Goal: Task Accomplishment & Management: Use online tool/utility

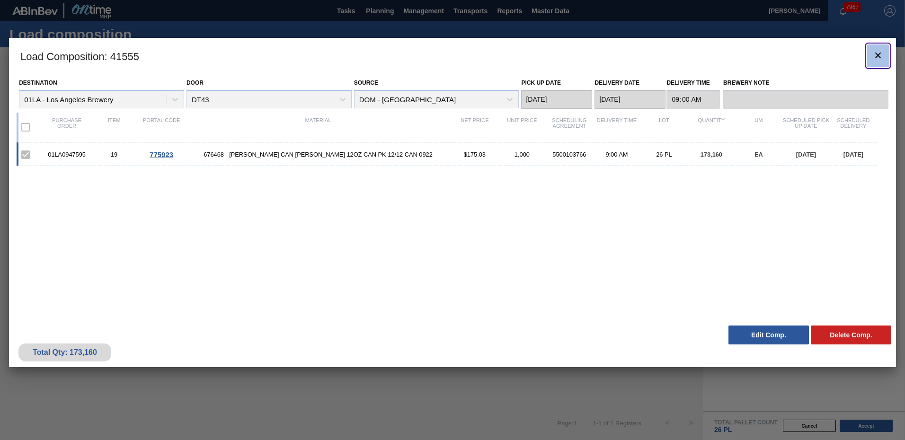
click at [877, 58] on icon "botão de ícone" at bounding box center [878, 55] width 11 height 11
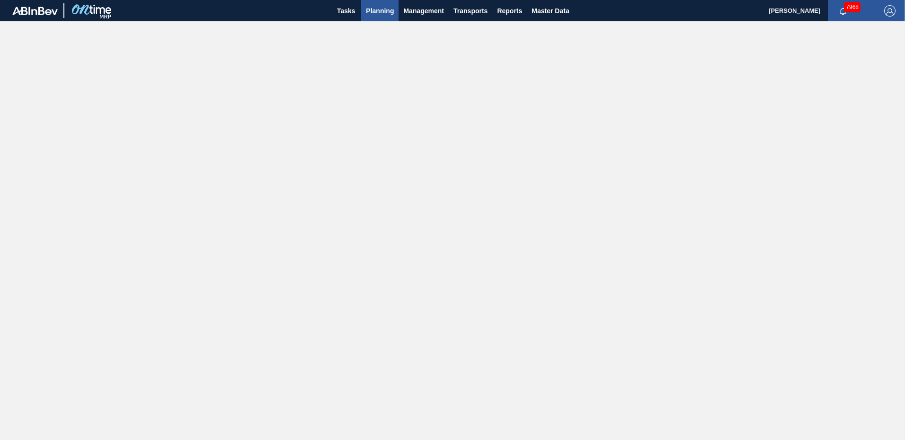
click at [390, 12] on span "Planning" at bounding box center [380, 10] width 28 height 11
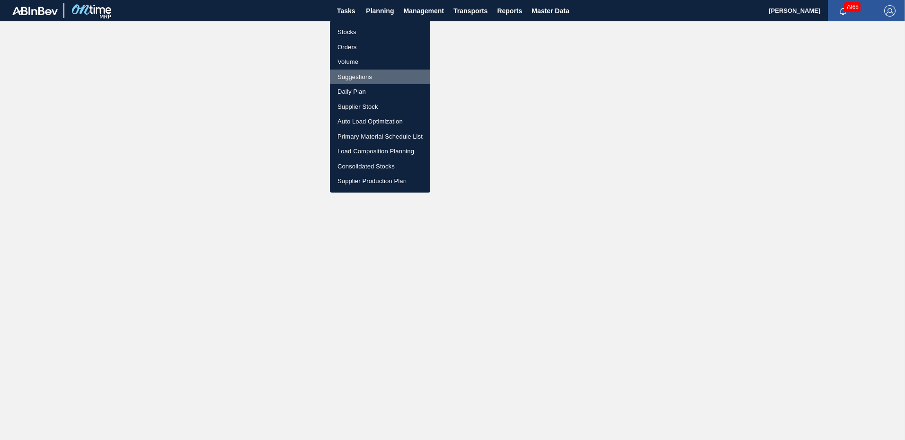
click at [356, 77] on li "Suggestions" at bounding box center [380, 77] width 100 height 15
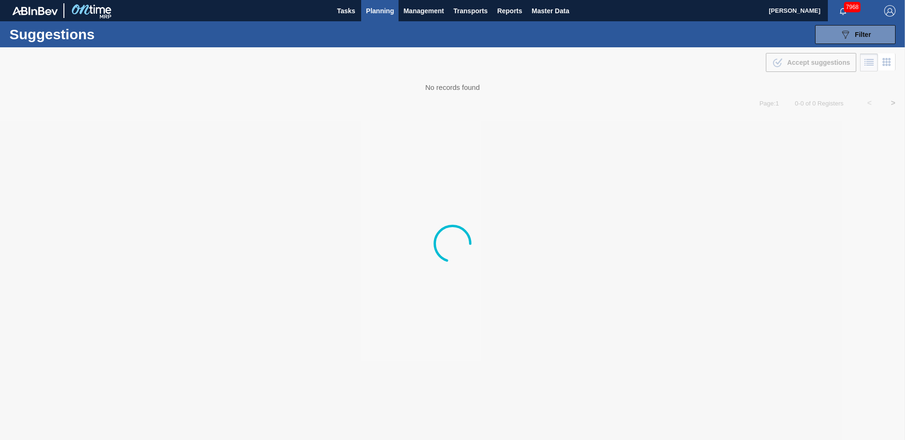
type from "[DATE]"
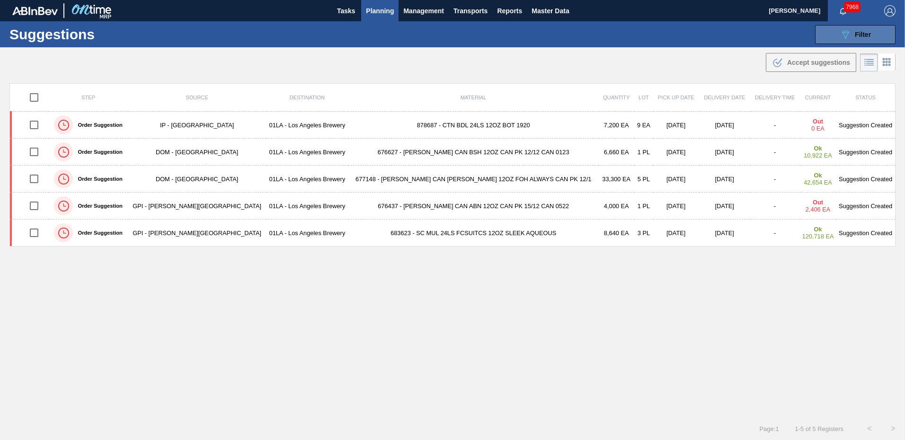
click at [878, 36] on button "089F7B8B-B2A5-4AFE-B5C0-19BA573D28AC Filter" at bounding box center [855, 34] width 80 height 19
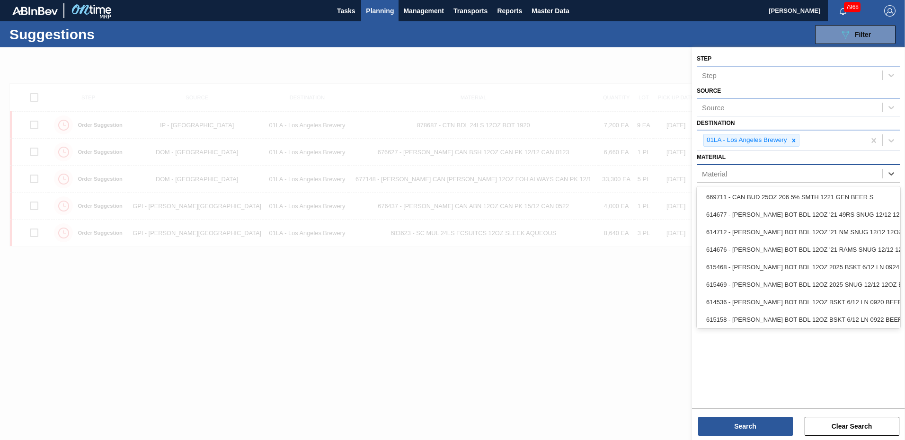
click at [744, 176] on div "Material" at bounding box center [789, 174] width 185 height 14
click at [722, 26] on div "Suggestions 089F7B8B-B2A5-4AFE-B5C0-19BA573D28AC Filter Step Step Source Source…" at bounding box center [452, 34] width 905 height 26
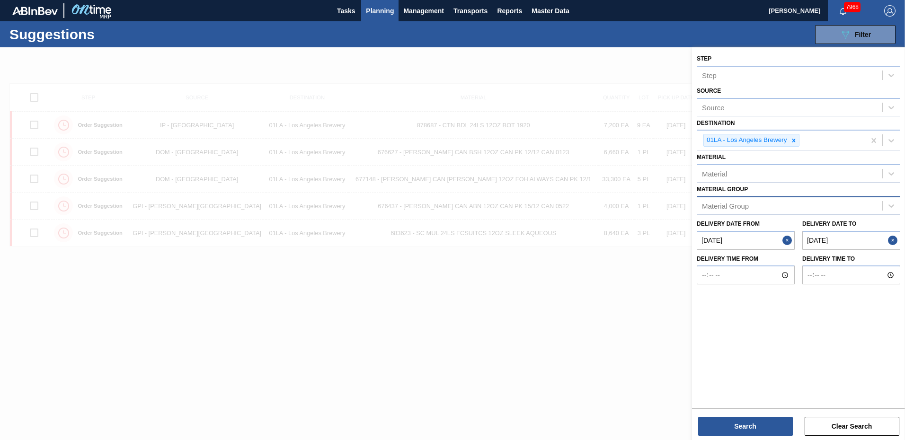
click at [795, 206] on div "Material Group" at bounding box center [789, 206] width 185 height 14
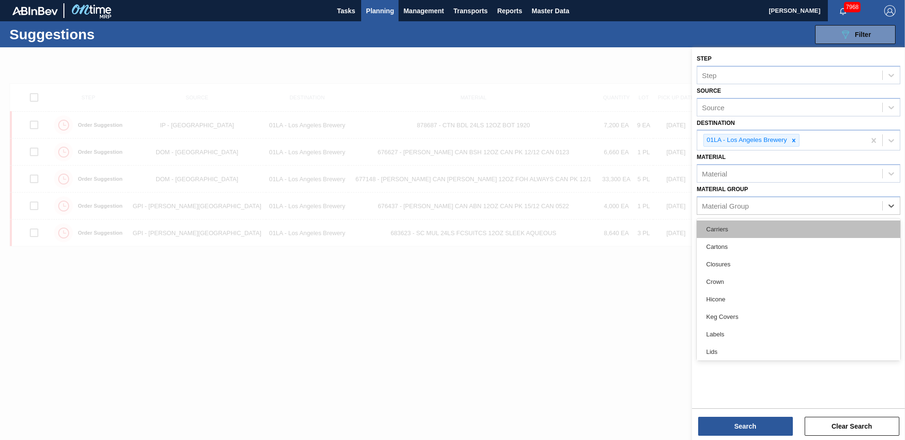
click at [733, 232] on div "Carriers" at bounding box center [799, 230] width 204 height 18
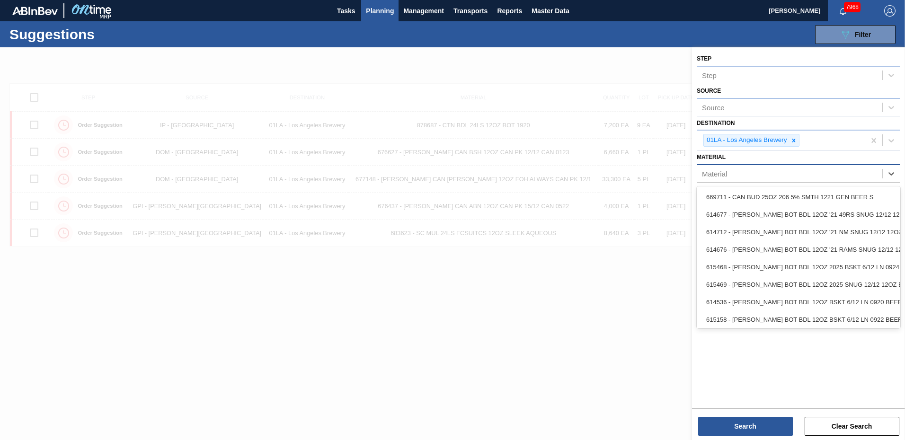
click at [847, 175] on div "Material" at bounding box center [789, 174] width 185 height 14
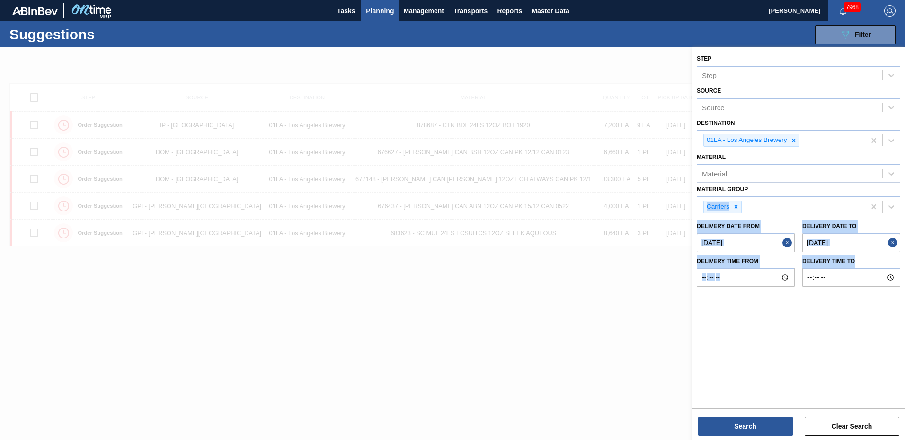
drag, startPoint x: 901, startPoint y: 192, endPoint x: 893, endPoint y: 291, distance: 98.8
click at [893, 291] on div "Step Step Source Source Destination 01LA - [GEOGRAPHIC_DATA] Brewery Material M…" at bounding box center [798, 169] width 213 height 244
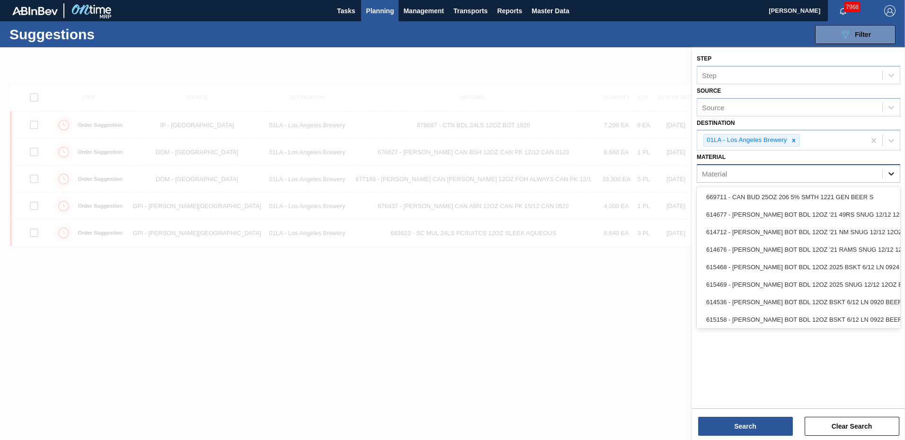
drag, startPoint x: 893, startPoint y: 291, endPoint x: 894, endPoint y: 174, distance: 116.5
click at [894, 174] on icon at bounding box center [891, 173] width 9 height 9
click at [701, 42] on div "Suggestions 089F7B8B-B2A5-4AFE-B5C0-19BA573D28AC Filter Step Step Source Source…" at bounding box center [452, 34] width 905 height 26
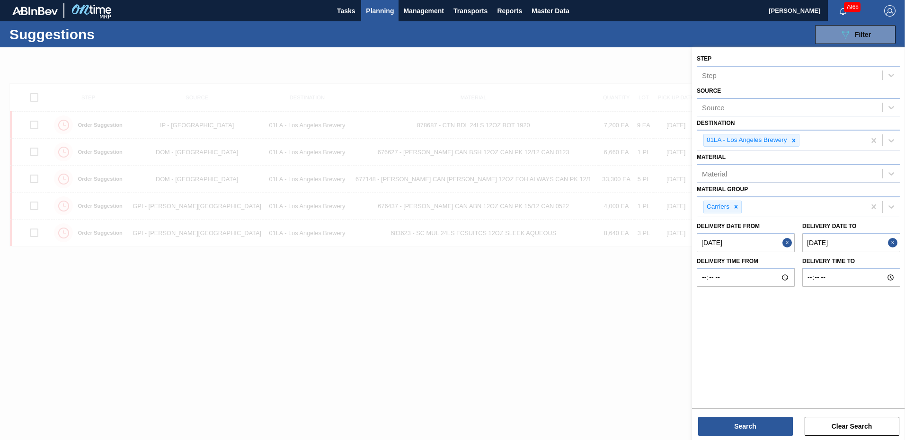
click at [854, 240] on to "[DATE]" at bounding box center [851, 242] width 98 height 19
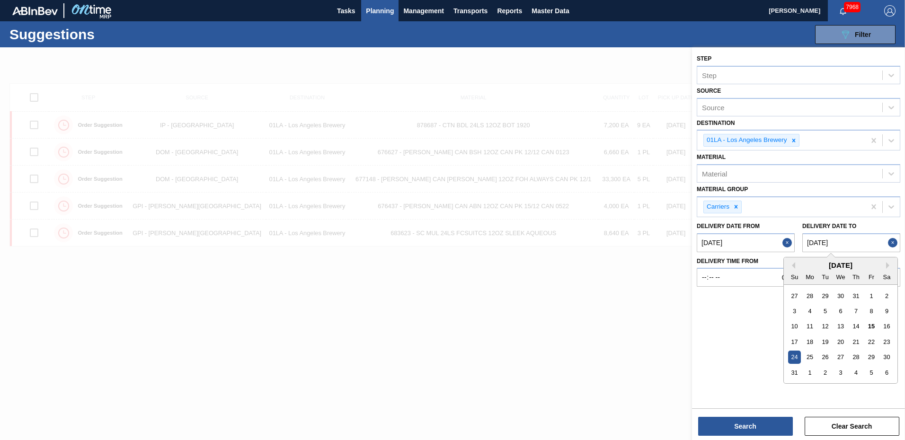
click at [875, 358] on div "29" at bounding box center [871, 357] width 13 height 13
type to "[DATE]"
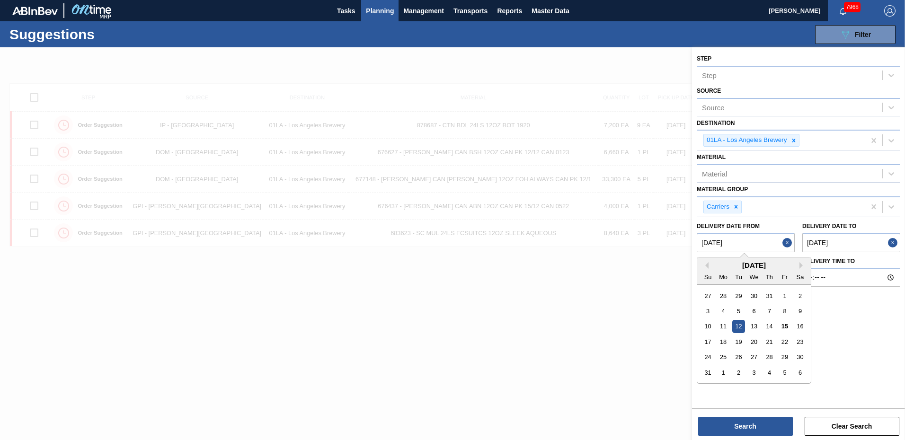
click at [728, 244] on from "[DATE]" at bounding box center [746, 242] width 98 height 19
click at [723, 355] on div "25" at bounding box center [723, 357] width 13 height 13
type from "[DATE]"
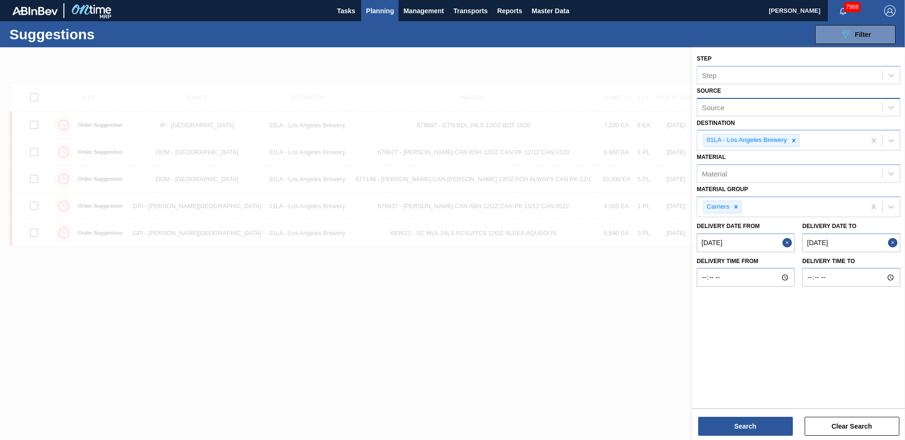
drag, startPoint x: 759, startPoint y: 427, endPoint x: 793, endPoint y: 103, distance: 325.6
click at [809, 105] on div "Step Step Source Source Destination 01LA - [GEOGRAPHIC_DATA] Brewery Material M…" at bounding box center [798, 226] width 213 height 359
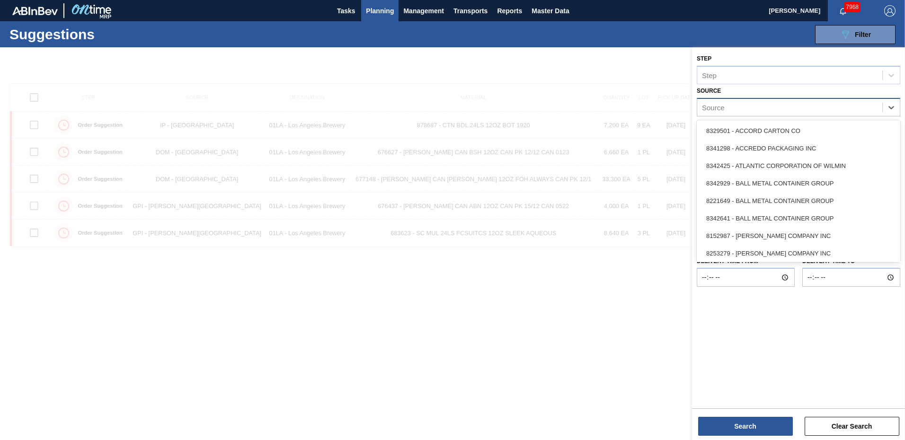
click at [790, 108] on div "Source" at bounding box center [789, 107] width 185 height 14
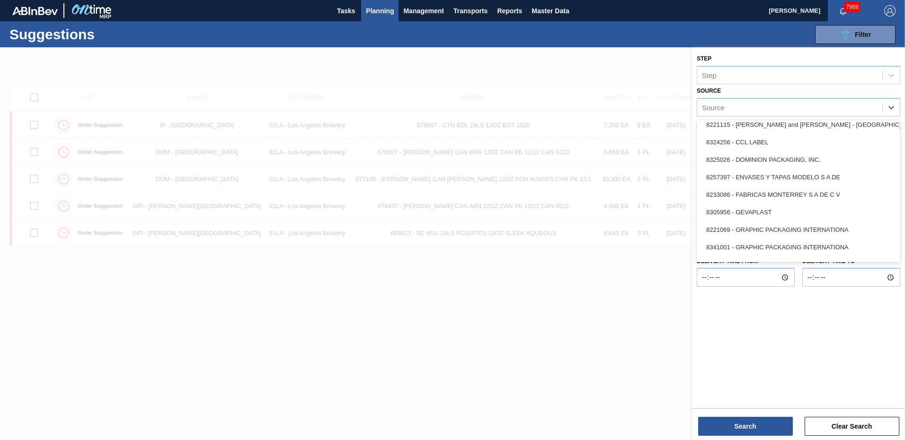
scroll to position [167, 0]
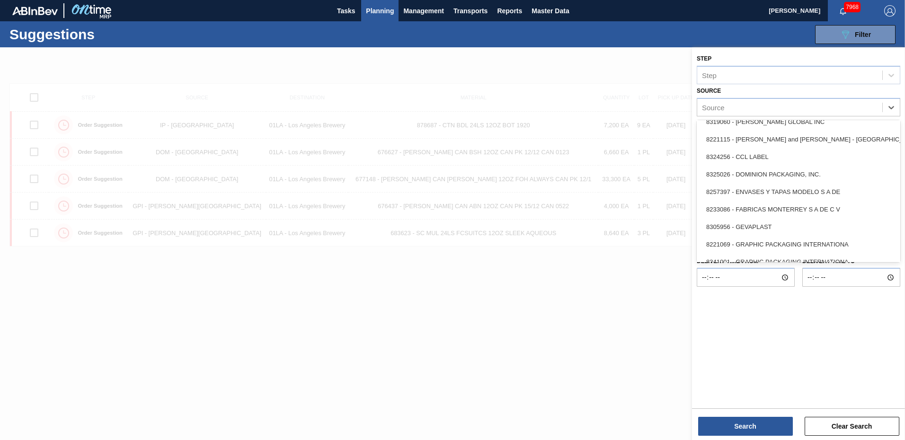
click at [816, 169] on div "8325026 - DOMINION PACKAGING, INC." at bounding box center [799, 175] width 204 height 18
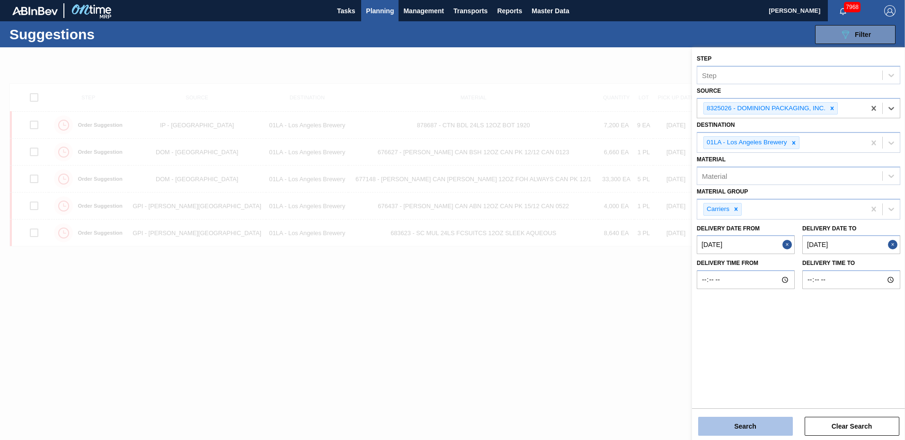
click at [745, 430] on button "Search" at bounding box center [745, 426] width 95 height 19
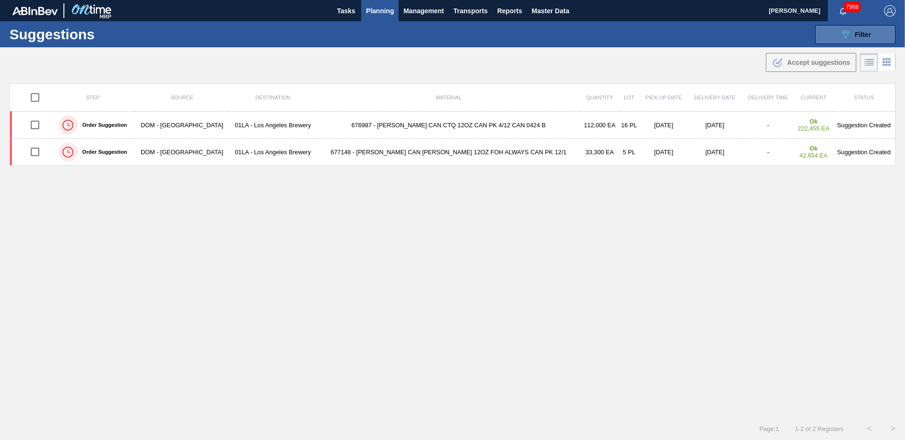
click at [864, 33] on span "Filter" at bounding box center [863, 35] width 16 height 8
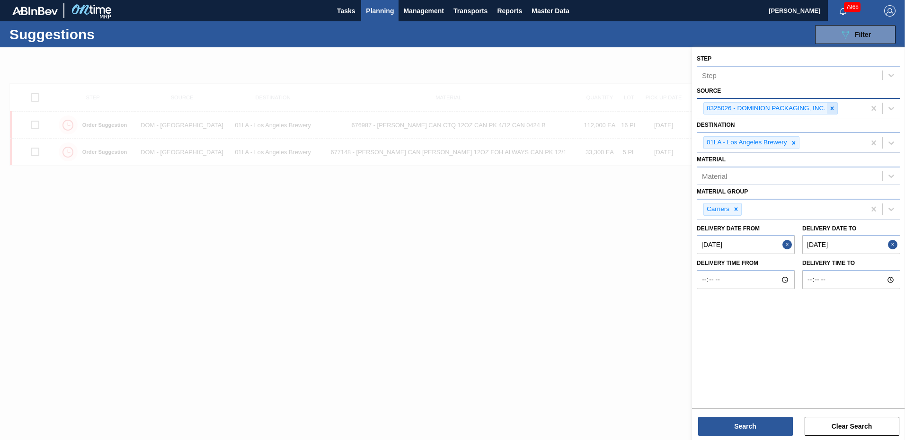
click at [835, 109] on icon at bounding box center [832, 108] width 7 height 7
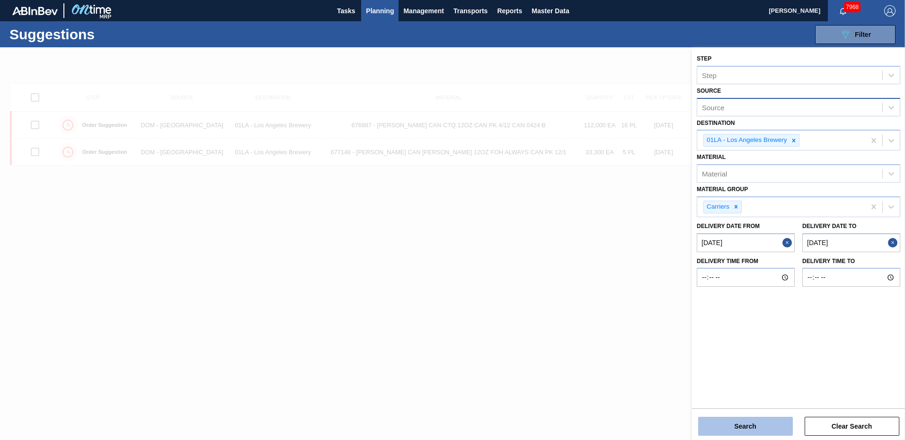
click at [747, 427] on button "Search" at bounding box center [745, 426] width 95 height 19
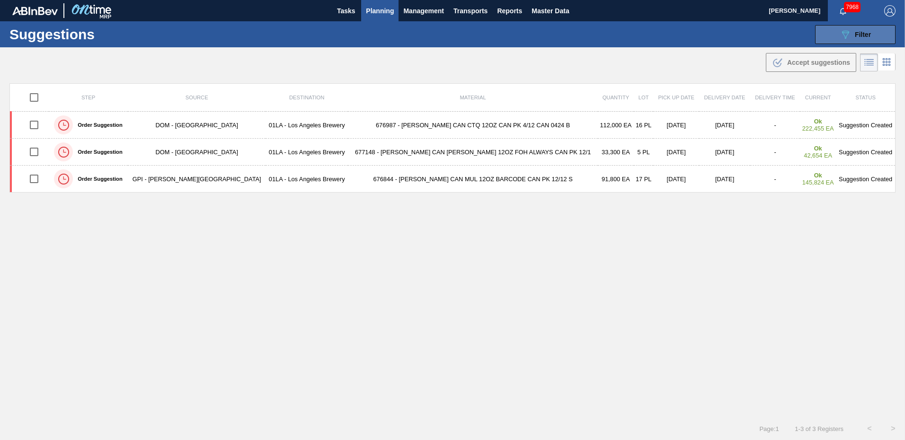
click at [874, 36] on button "089F7B8B-B2A5-4AFE-B5C0-19BA573D28AC Filter" at bounding box center [855, 34] width 80 height 19
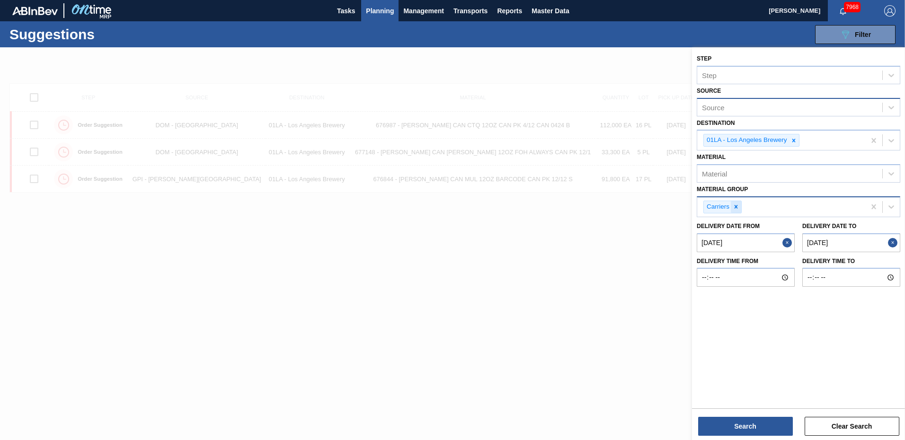
click at [735, 206] on icon at bounding box center [736, 206] width 3 height 3
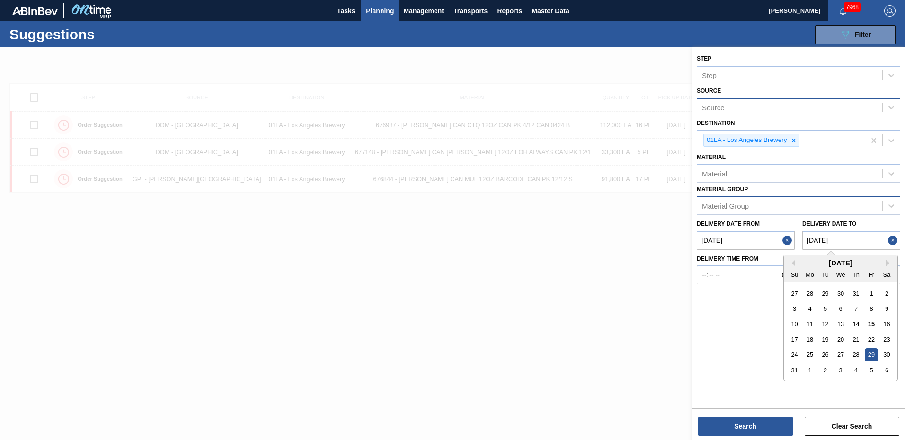
click at [854, 241] on to "[DATE]" at bounding box center [851, 240] width 98 height 19
click at [811, 369] on div "1" at bounding box center [810, 370] width 13 height 13
type to "[DATE]"
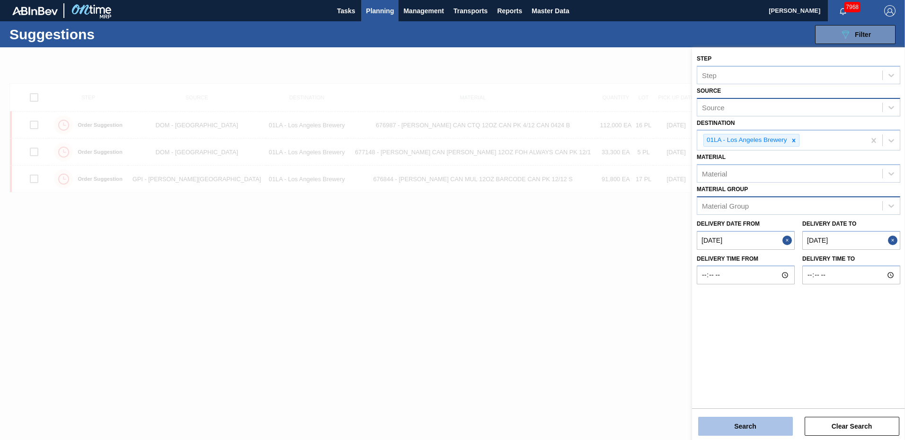
click at [767, 428] on button "Search" at bounding box center [745, 426] width 95 height 19
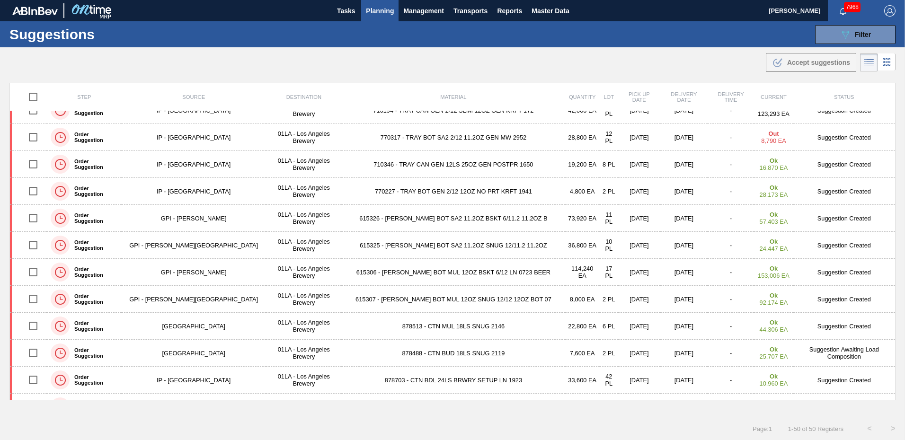
scroll to position [663, 0]
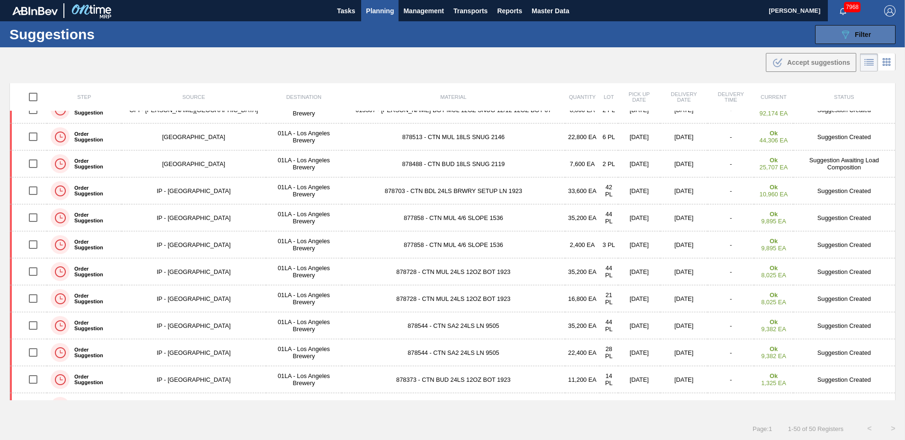
click at [870, 38] on button "089F7B8B-B2A5-4AFE-B5C0-19BA573D28AC Filter" at bounding box center [855, 34] width 80 height 19
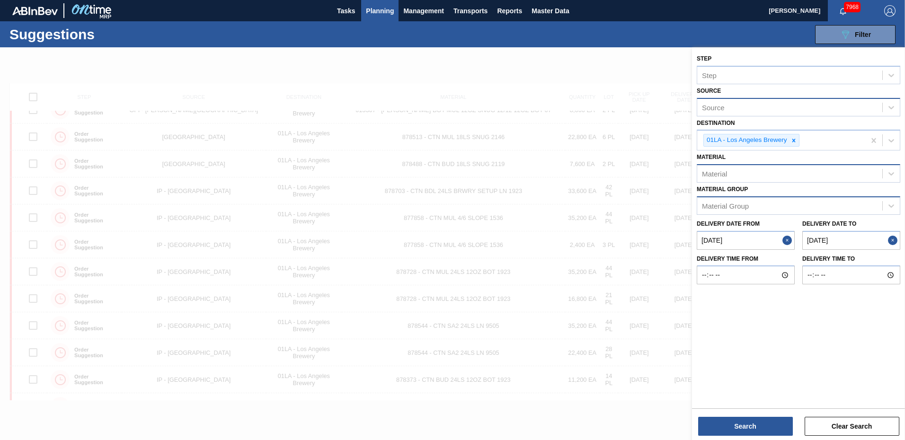
click at [750, 174] on div "Material" at bounding box center [789, 174] width 185 height 14
click at [739, 27] on div "Suggestions 089F7B8B-B2A5-4AFE-B5C0-19BA573D28AC Filter Step Step Source Source…" at bounding box center [452, 34] width 905 height 26
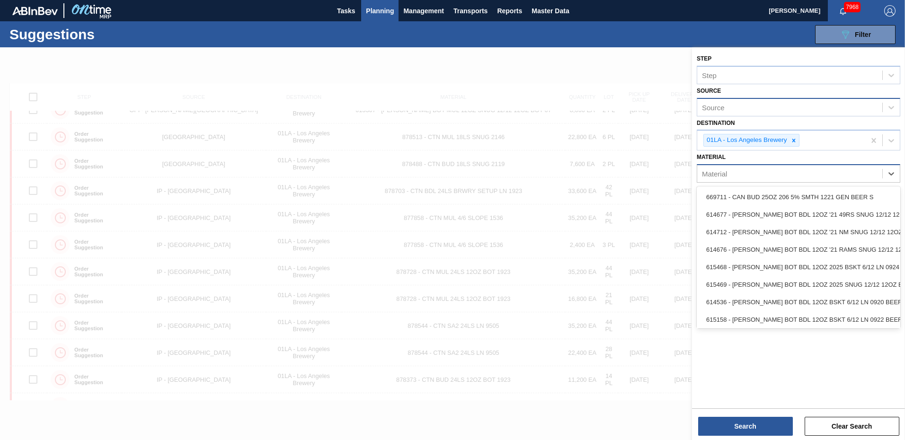
click at [771, 178] on div "Material" at bounding box center [789, 174] width 185 height 14
type input "677190"
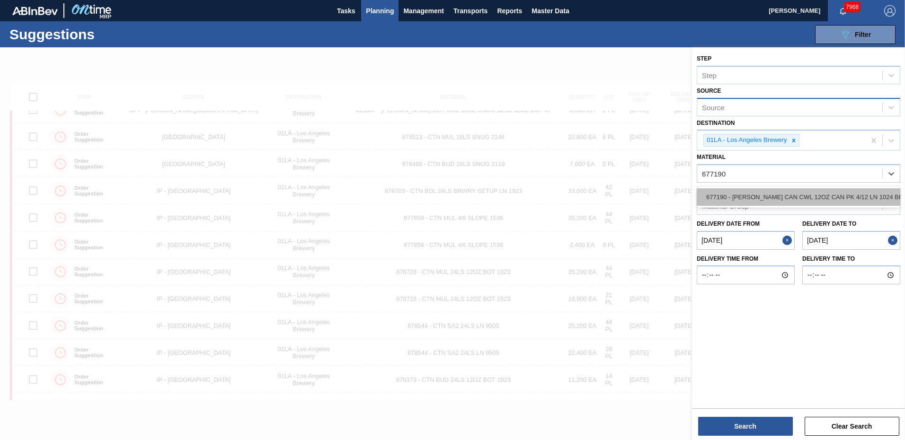
click at [793, 195] on div "677190 - [PERSON_NAME] CAN CWL 12OZ CAN PK 4/12 LN 1024 BE" at bounding box center [799, 197] width 204 height 18
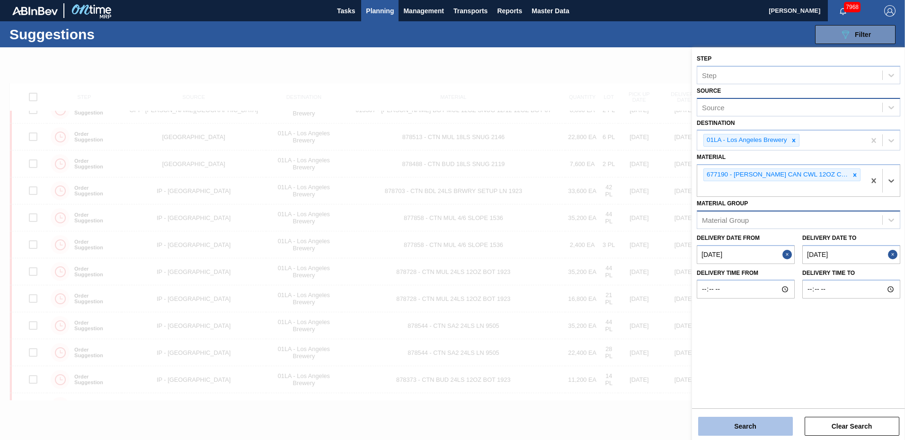
click at [751, 423] on button "Search" at bounding box center [745, 426] width 95 height 19
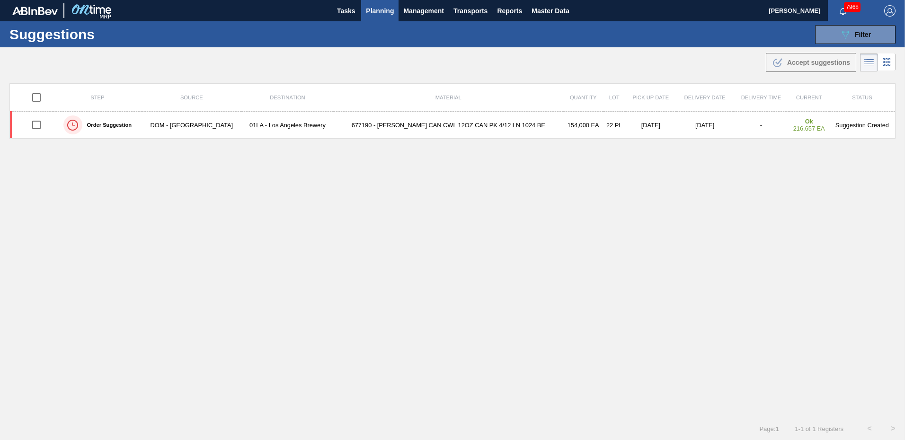
scroll to position [0, 0]
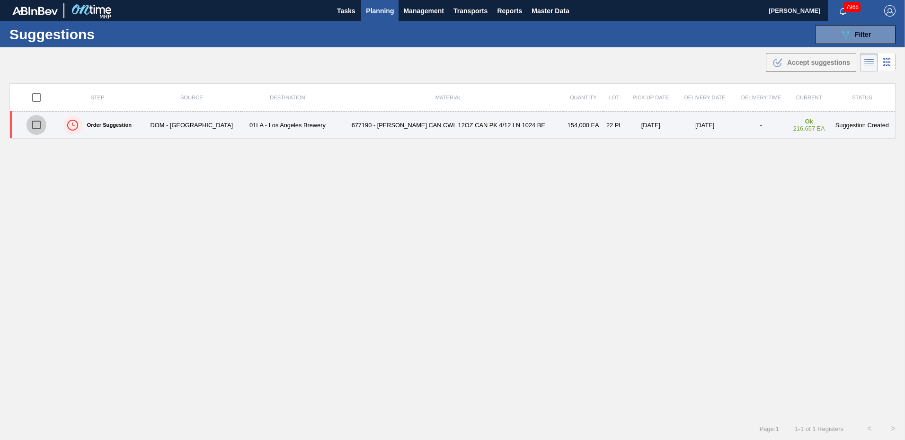
click at [37, 123] on input "checkbox" at bounding box center [37, 125] width 20 height 20
checkbox input "true"
click at [305, 129] on td "01LA - Los Angeles Brewery" at bounding box center [287, 125] width 92 height 27
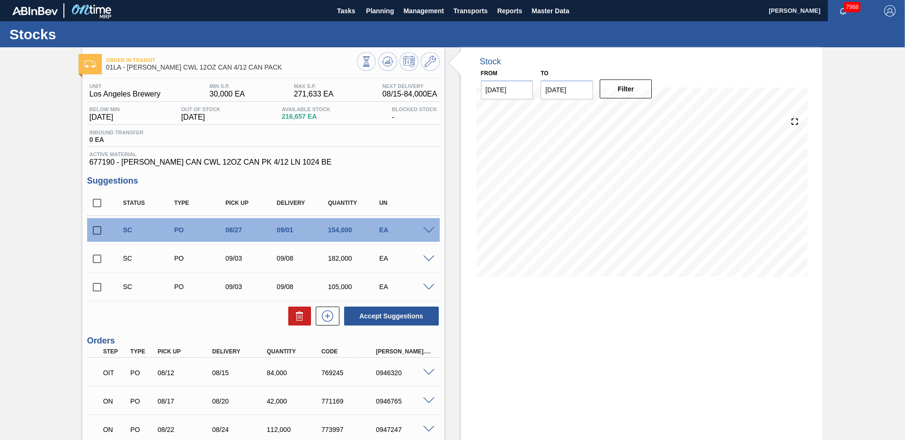
click at [423, 257] on span at bounding box center [428, 259] width 11 height 7
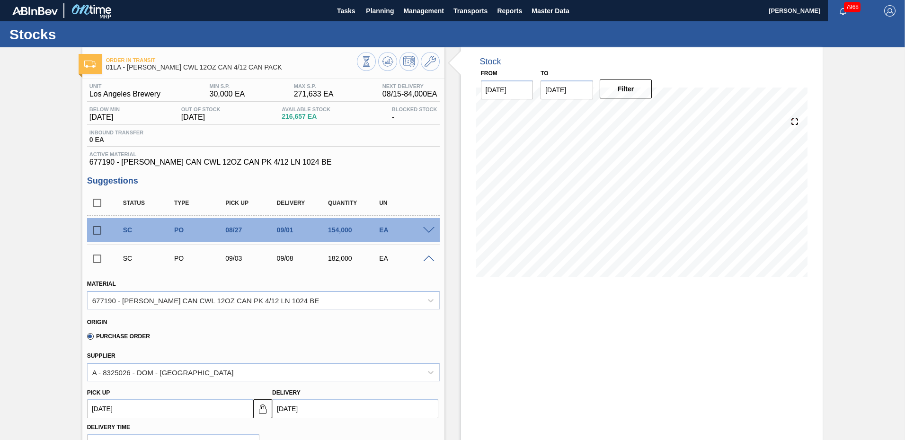
scroll to position [142, 0]
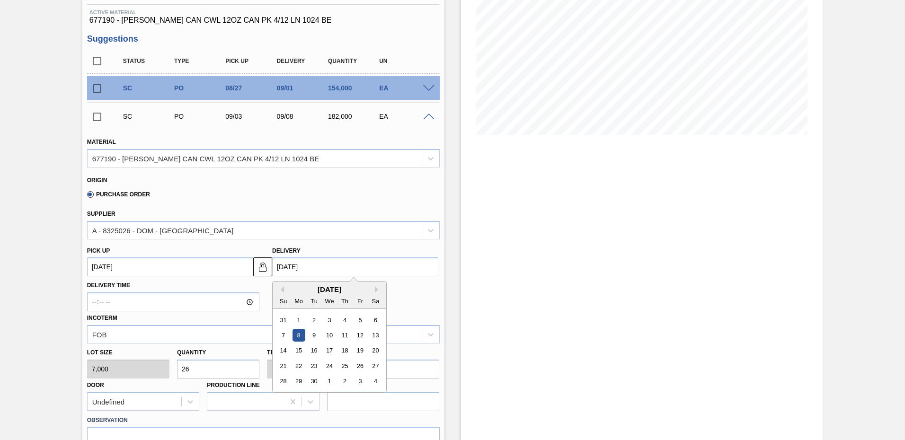
click at [329, 272] on input "[DATE]" at bounding box center [355, 267] width 166 height 19
click at [282, 286] on button "Previous Month" at bounding box center [280, 289] width 7 height 7
click at [359, 382] on div "29" at bounding box center [360, 381] width 13 height 13
type up "[DATE]"
type input "[DATE]"
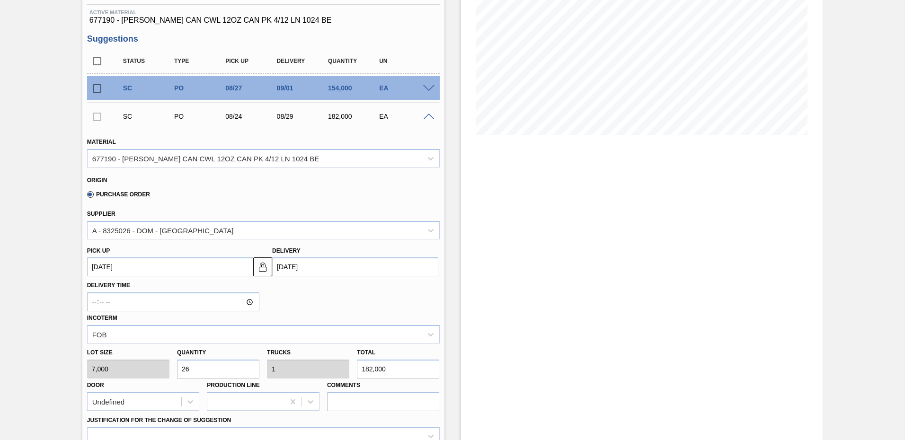
scroll to position [379, 0]
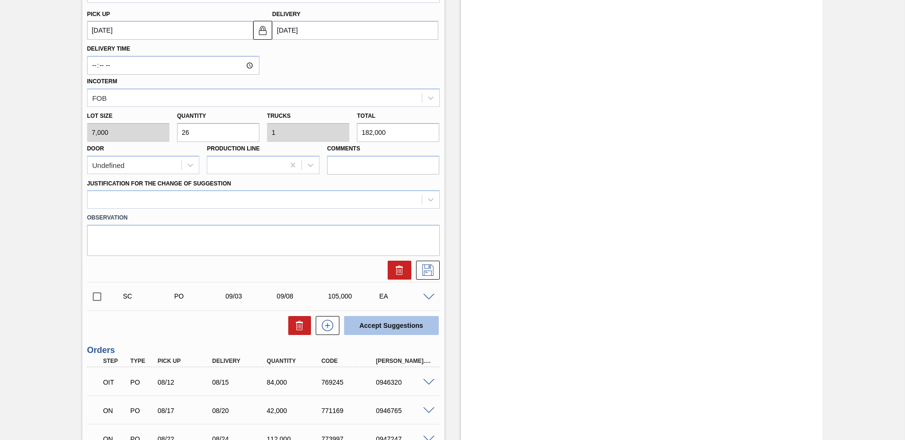
click at [380, 327] on button "Accept Suggestions" at bounding box center [391, 325] width 95 height 19
click at [429, 273] on icon at bounding box center [427, 270] width 15 height 11
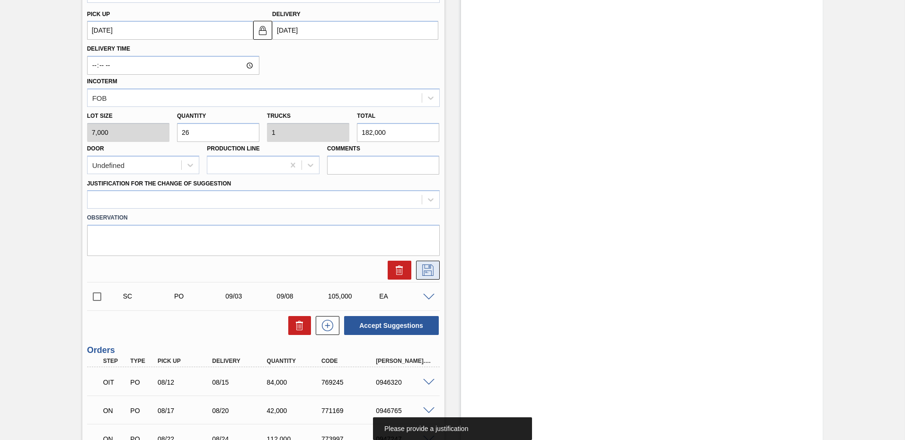
click at [425, 269] on icon at bounding box center [427, 270] width 15 height 11
click at [125, 196] on div at bounding box center [255, 200] width 334 height 14
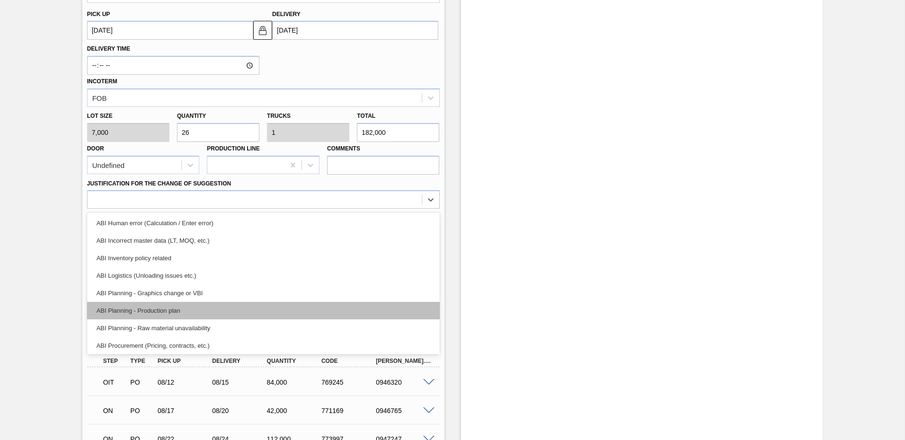
click at [148, 312] on div "ABI Planning - Production plan" at bounding box center [263, 311] width 353 height 18
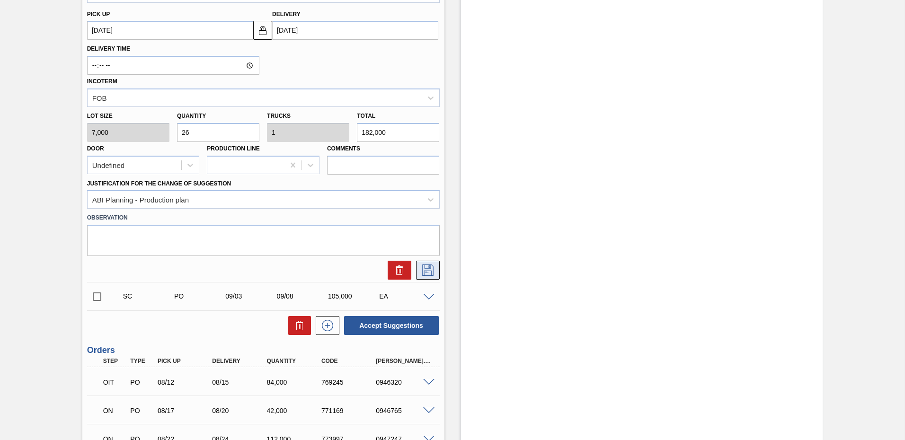
click at [426, 272] on icon at bounding box center [427, 270] width 5 height 8
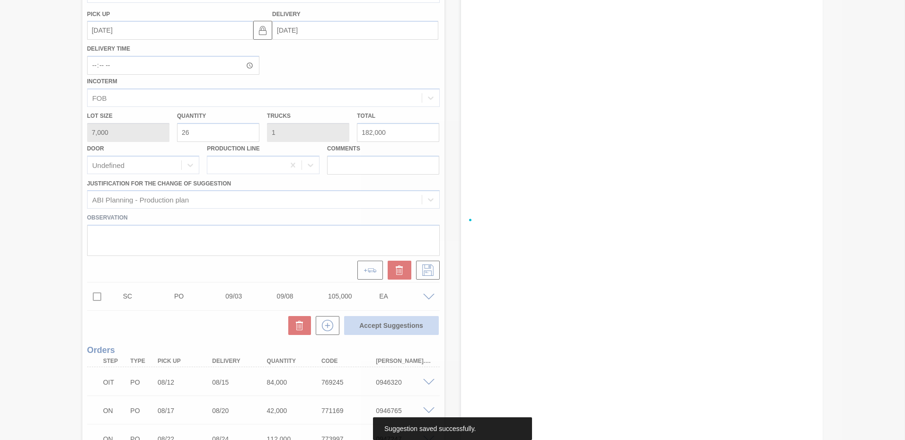
click at [392, 327] on div at bounding box center [452, 220] width 905 height 440
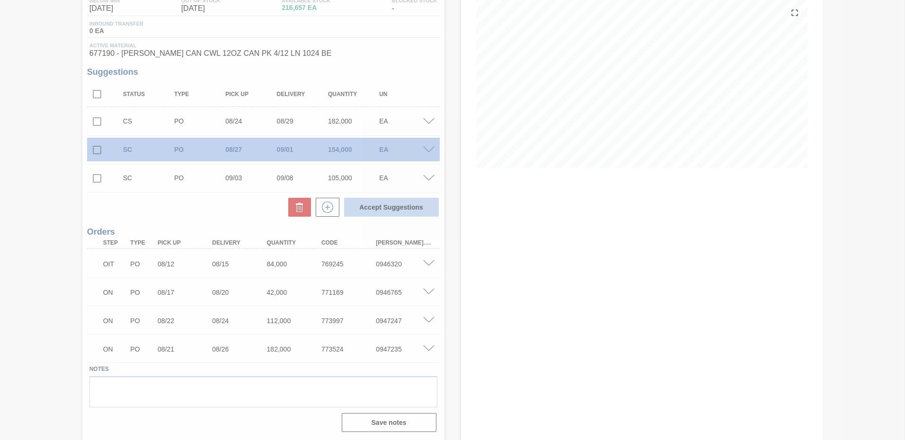
scroll to position [109, 0]
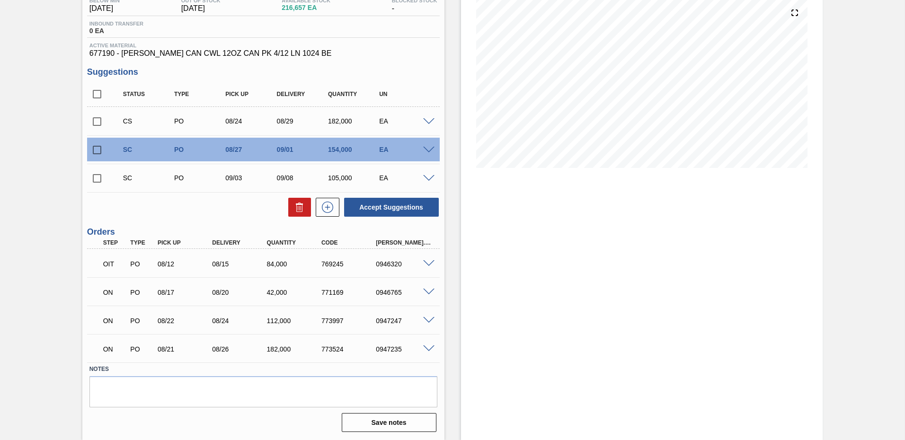
click at [99, 120] on input "checkbox" at bounding box center [97, 122] width 20 height 20
checkbox input "true"
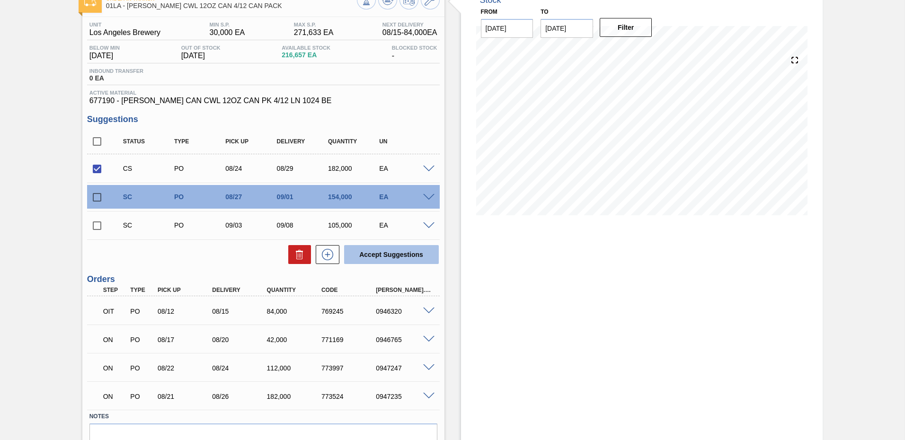
scroll to position [0, 0]
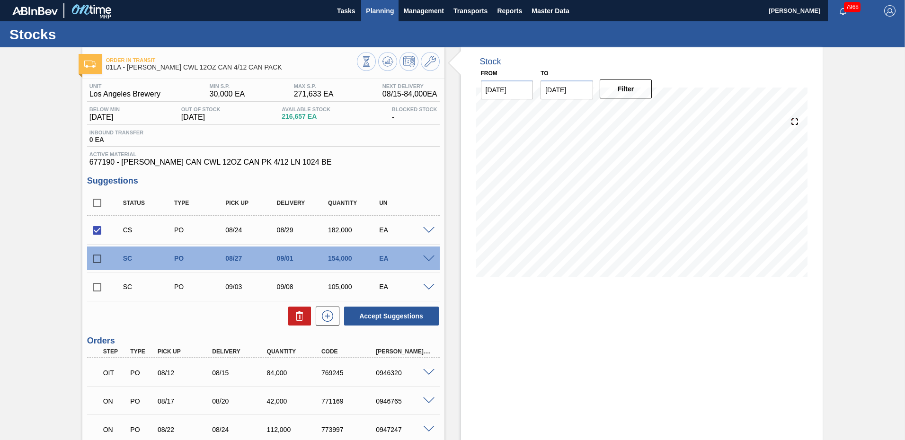
click at [385, 9] on span "Planning" at bounding box center [380, 10] width 28 height 11
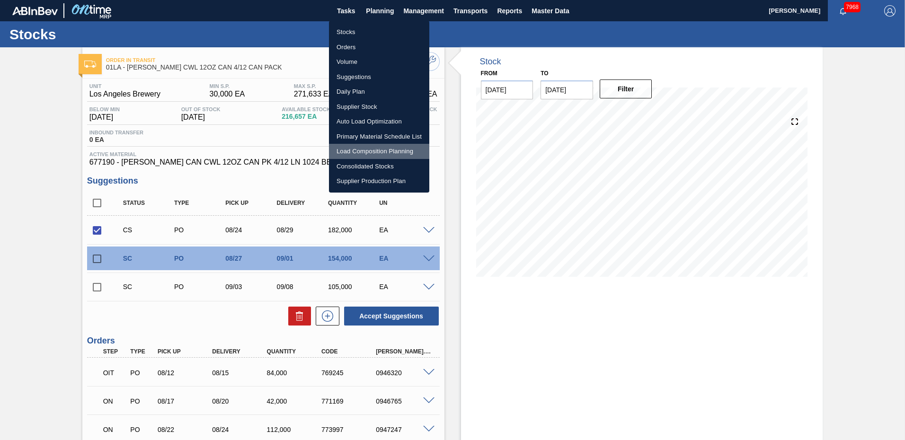
click at [366, 150] on li "Load Composition Planning" at bounding box center [379, 151] width 100 height 15
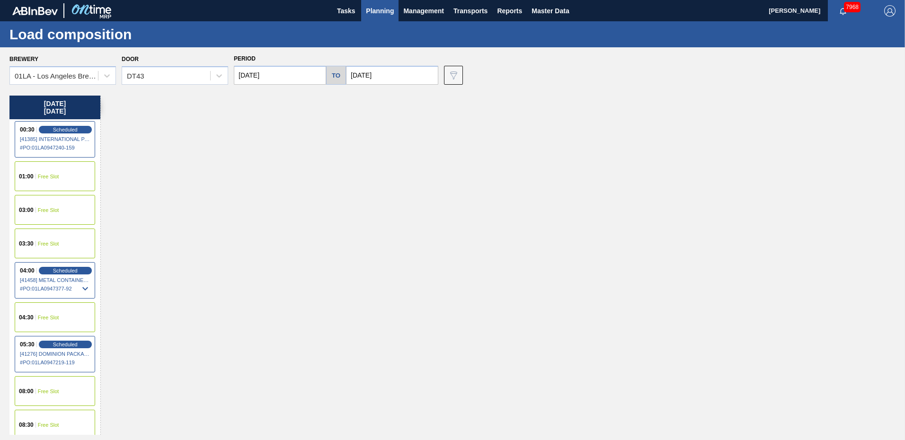
click at [302, 75] on input "[DATE]" at bounding box center [280, 75] width 92 height 19
click at [320, 190] on div "29" at bounding box center [321, 189] width 13 height 13
type input "[DATE]"
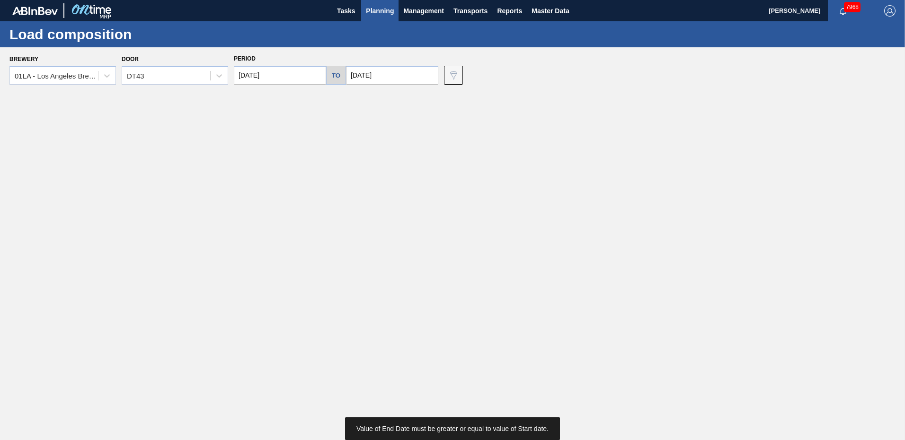
click at [386, 81] on input "[DATE]" at bounding box center [392, 75] width 92 height 19
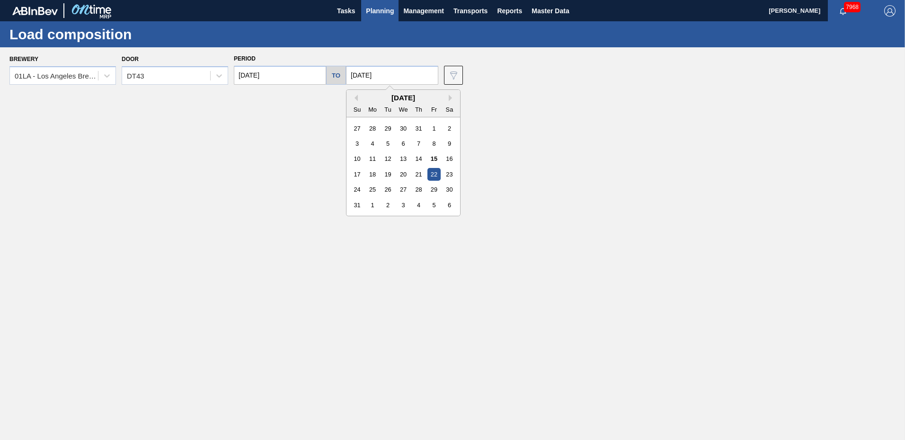
click at [433, 186] on div "29" at bounding box center [434, 189] width 13 height 13
type input "[DATE]"
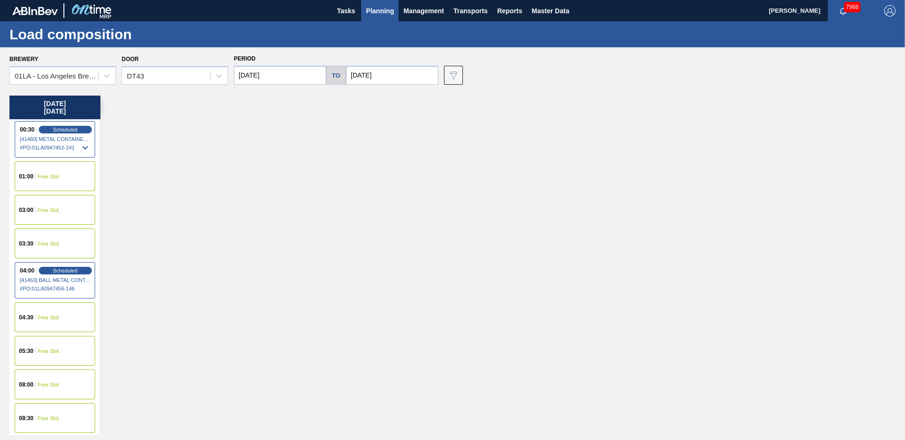
scroll to position [142, 0]
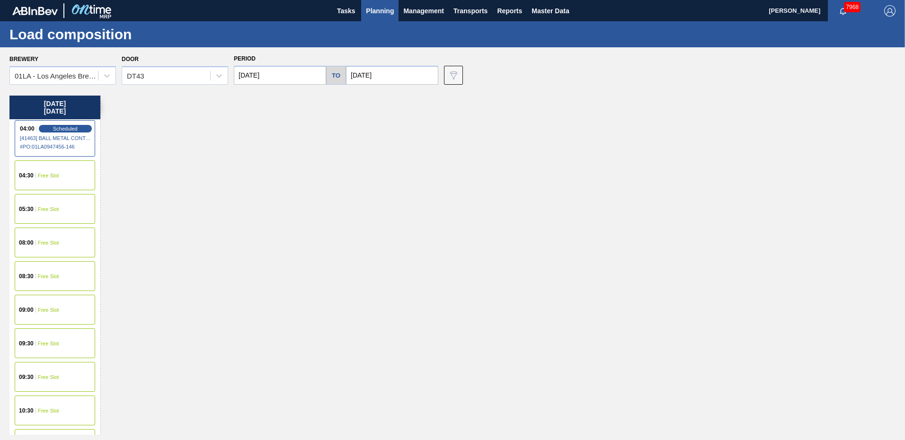
click at [56, 308] on span "Free Slot" at bounding box center [48, 310] width 21 height 6
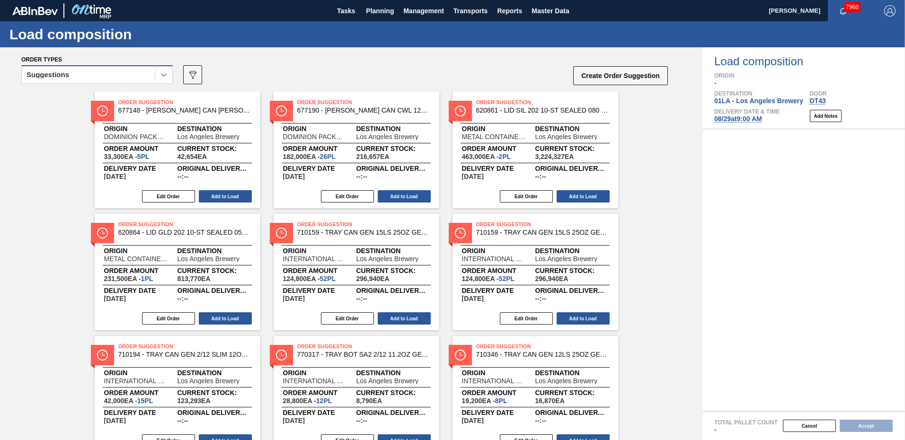
click at [159, 77] on icon at bounding box center [163, 74] width 9 height 9
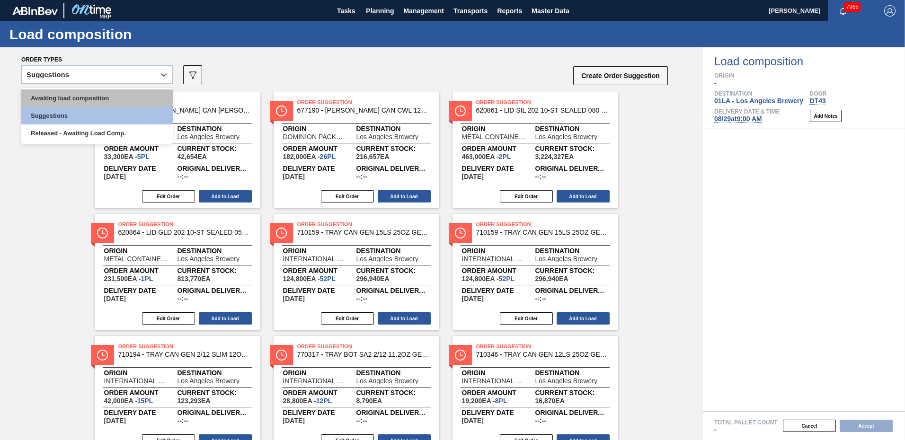
click at [83, 103] on div "Awaiting load composition" at bounding box center [96, 98] width 151 height 18
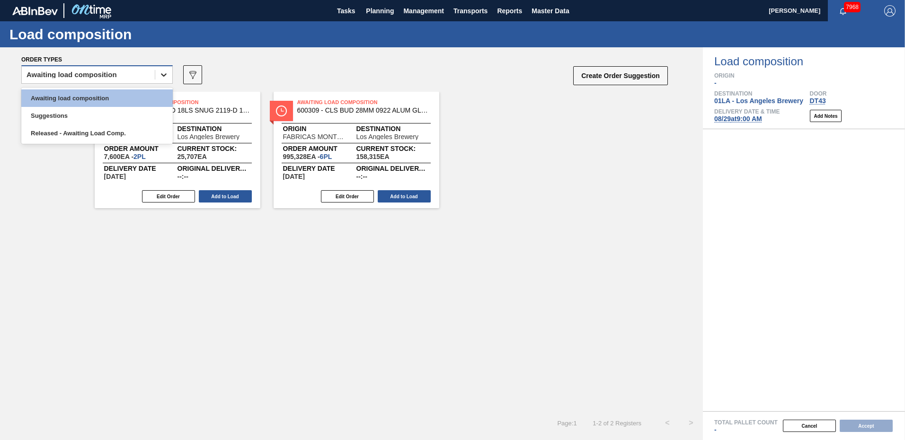
click at [161, 76] on icon at bounding box center [163, 74] width 9 height 9
click at [161, 75] on icon at bounding box center [163, 74] width 9 height 9
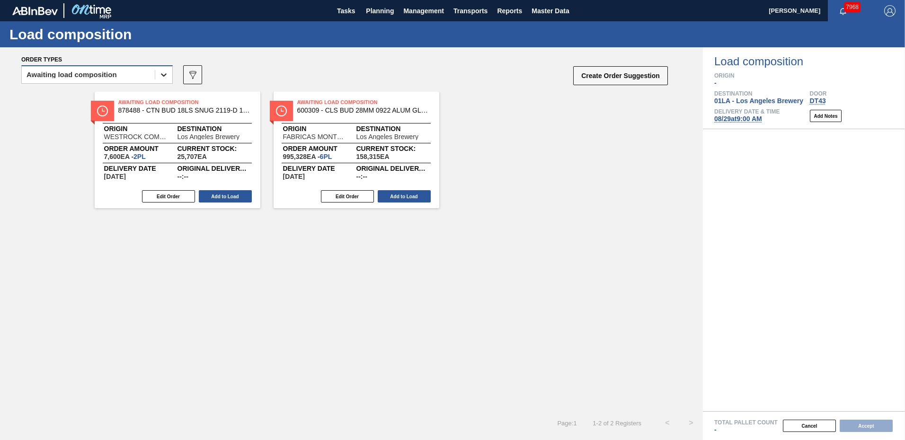
click at [158, 75] on div at bounding box center [163, 74] width 17 height 17
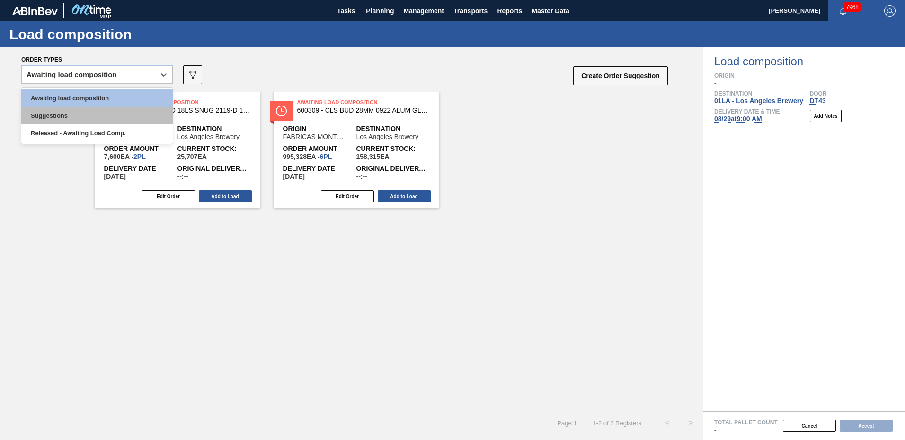
click at [93, 111] on div "Suggestions" at bounding box center [96, 116] width 151 height 18
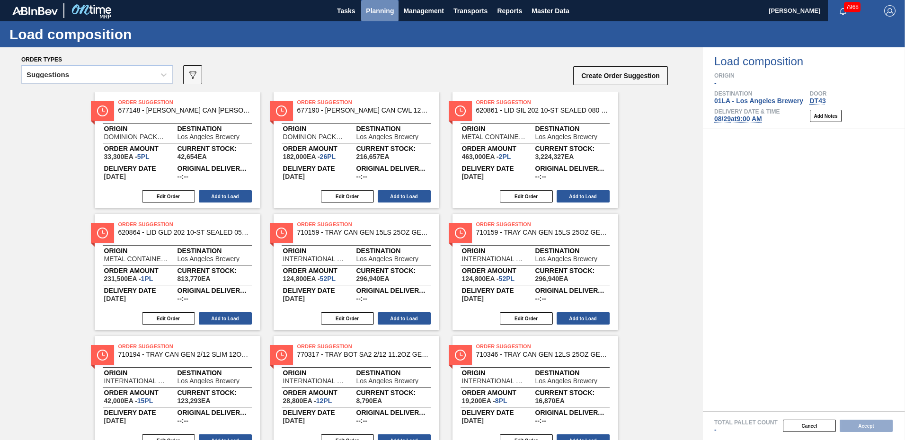
click at [382, 12] on span "Planning" at bounding box center [380, 10] width 28 height 11
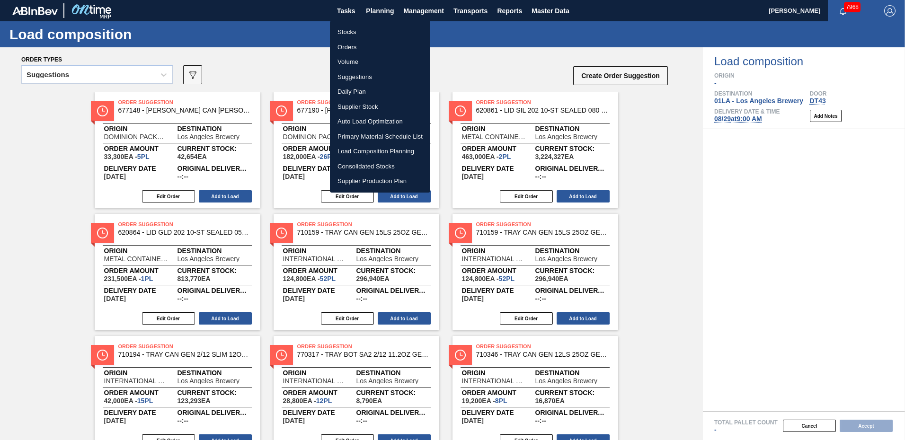
drag, startPoint x: 354, startPoint y: 74, endPoint x: 365, endPoint y: 56, distance: 20.8
click at [354, 74] on li "Suggestions" at bounding box center [380, 77] width 100 height 15
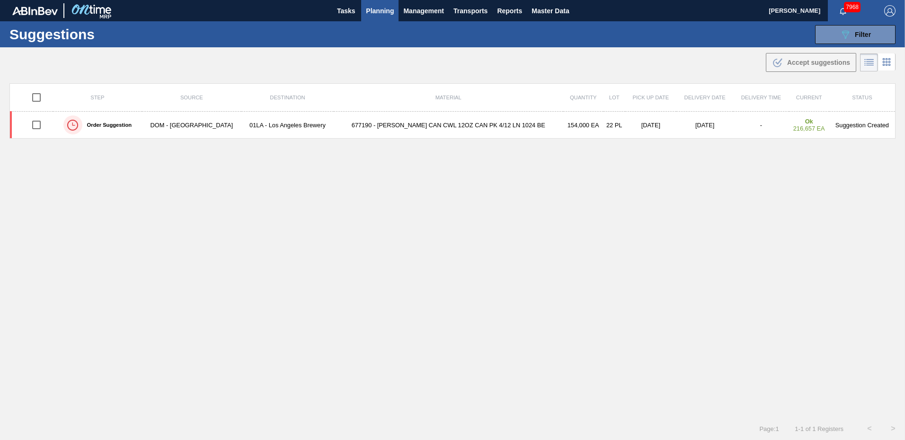
type from "[DATE]"
type to "[DATE]"
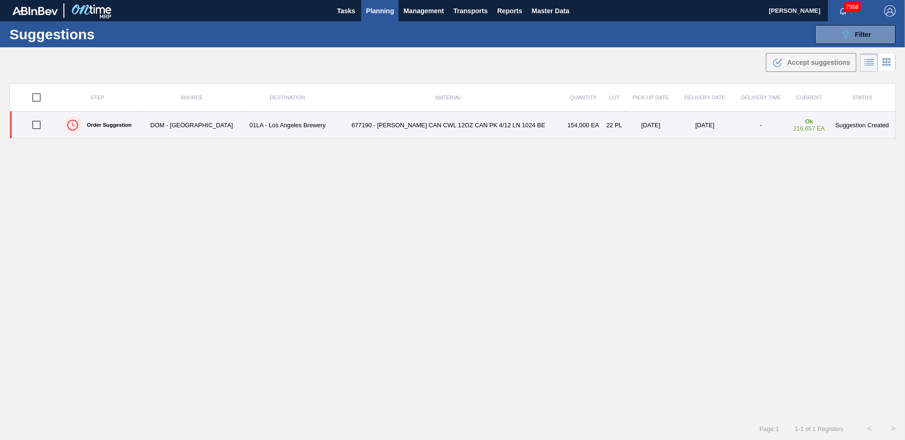
click at [39, 125] on input "checkbox" at bounding box center [37, 125] width 20 height 20
checkbox input "true"
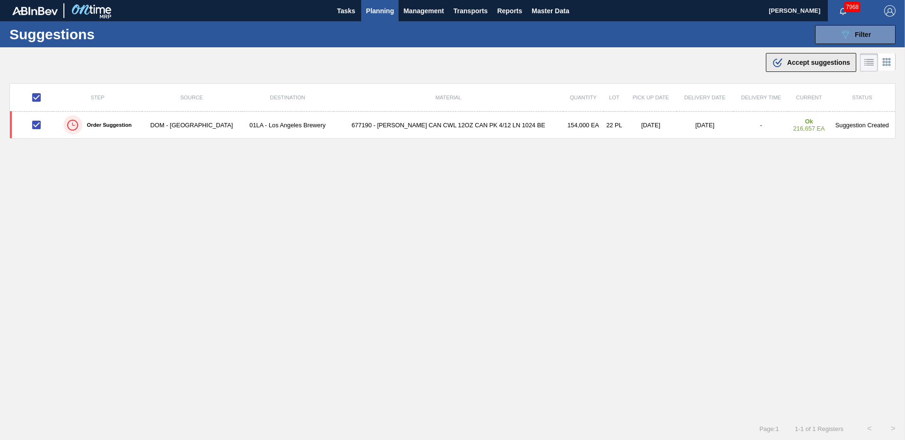
click at [818, 64] on span "Accept suggestions" at bounding box center [818, 63] width 63 height 8
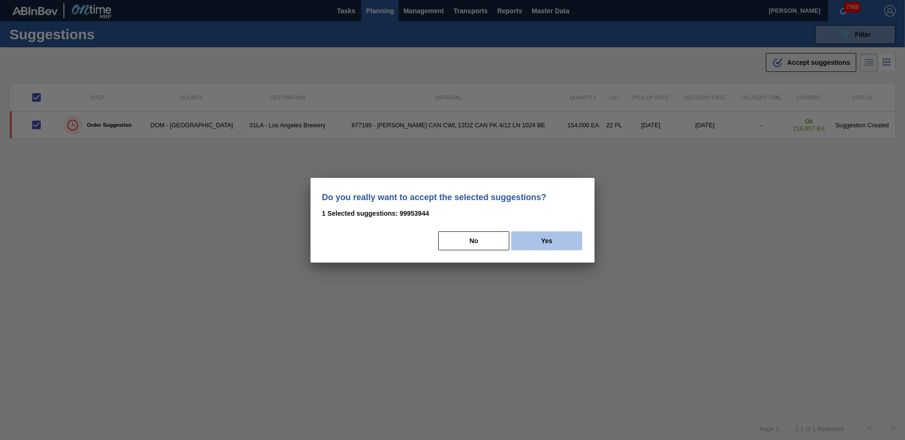
click at [554, 243] on button "Yes" at bounding box center [546, 241] width 71 height 19
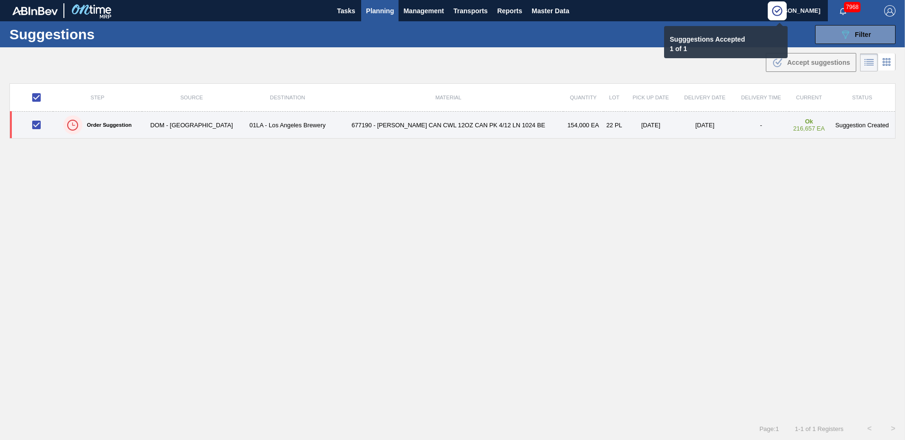
click at [625, 129] on td "[DATE]" at bounding box center [650, 125] width 51 height 27
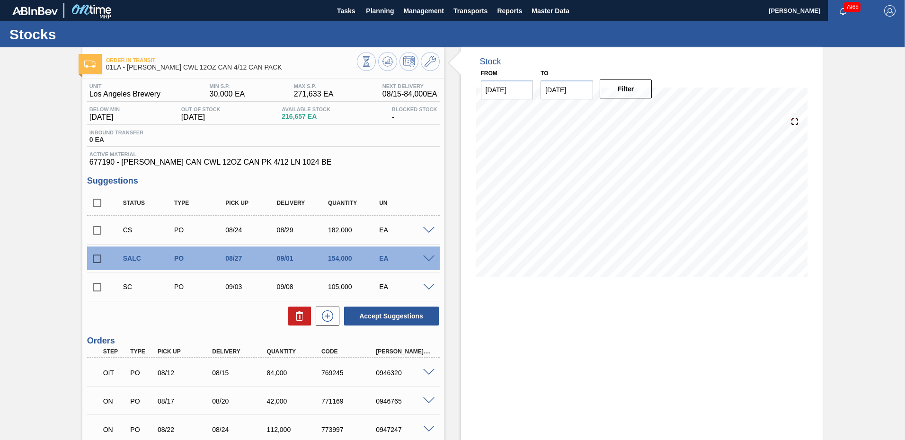
click at [415, 229] on div "EA" at bounding box center [405, 230] width 57 height 8
click at [227, 230] on div "08/24" at bounding box center [251, 230] width 57 height 8
click at [98, 231] on input "checkbox" at bounding box center [97, 231] width 20 height 20
click at [320, 229] on div "08/29" at bounding box center [303, 230] width 57 height 8
click at [396, 314] on button "Accept Suggestions" at bounding box center [391, 316] width 95 height 19
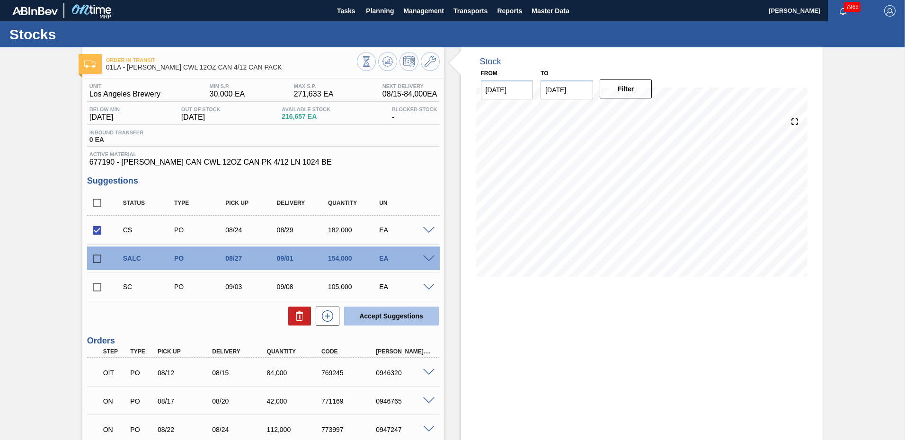
checkbox input "false"
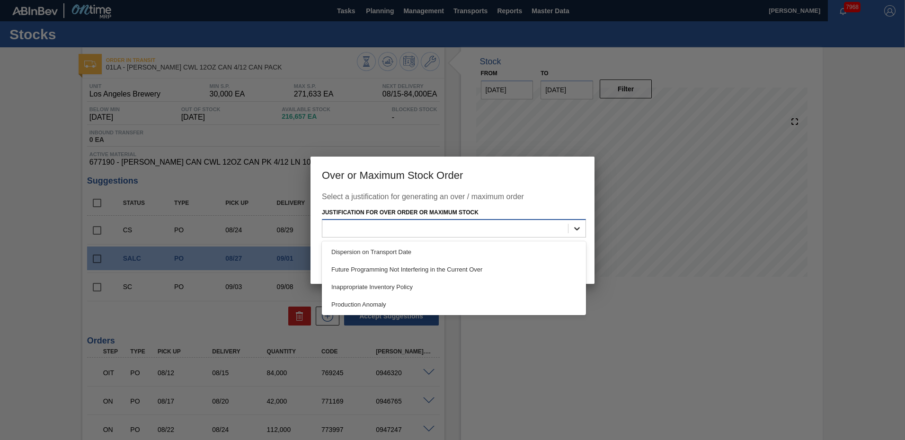
click at [572, 232] on icon at bounding box center [576, 228] width 9 height 9
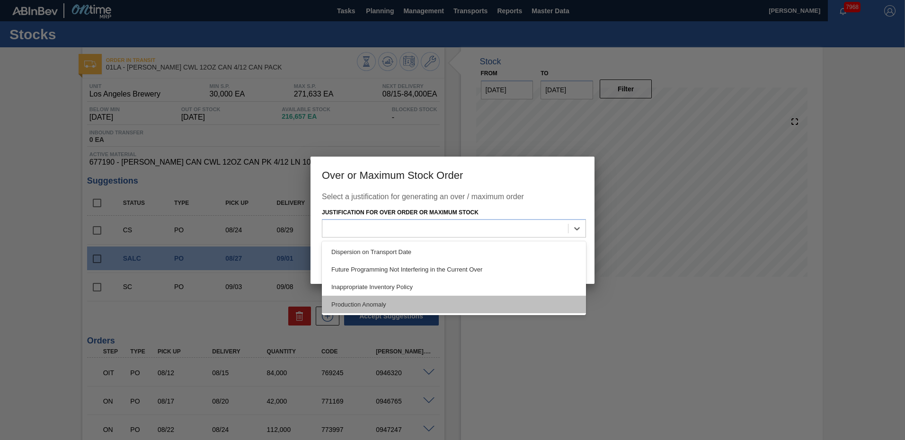
click at [401, 306] on div "Production Anomaly" at bounding box center [454, 305] width 264 height 18
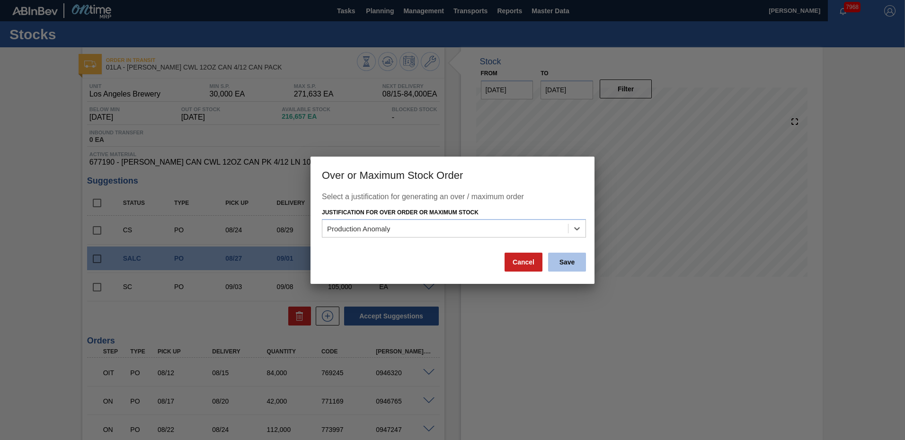
click at [583, 259] on button "Save" at bounding box center [567, 262] width 38 height 19
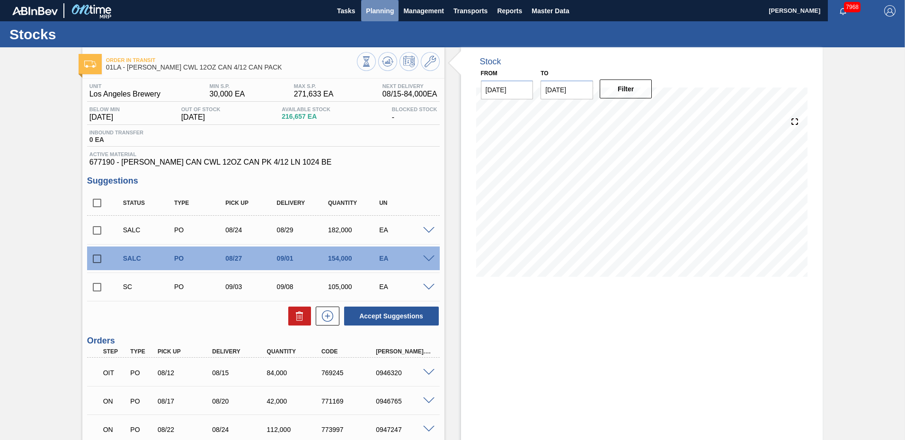
click at [384, 12] on span "Planning" at bounding box center [380, 10] width 28 height 11
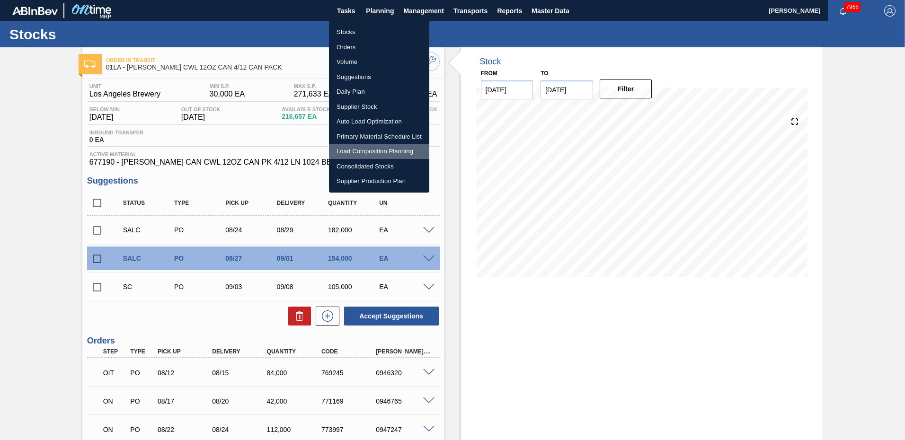
click at [377, 150] on li "Load Composition Planning" at bounding box center [379, 151] width 100 height 15
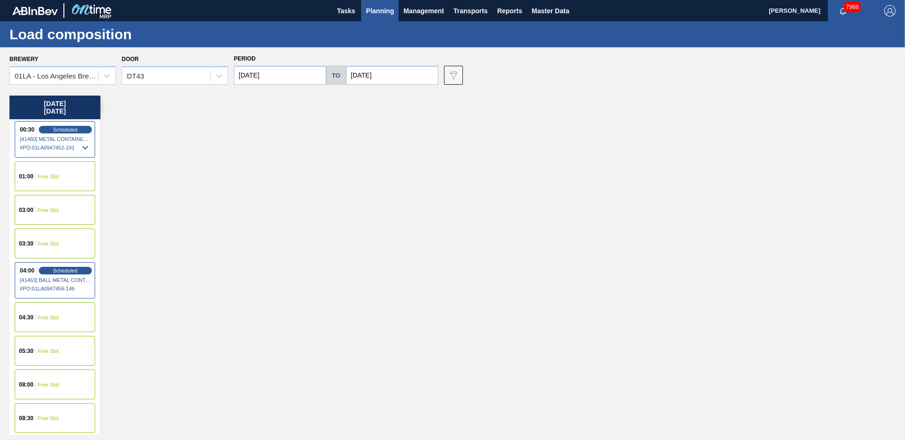
scroll to position [142, 0]
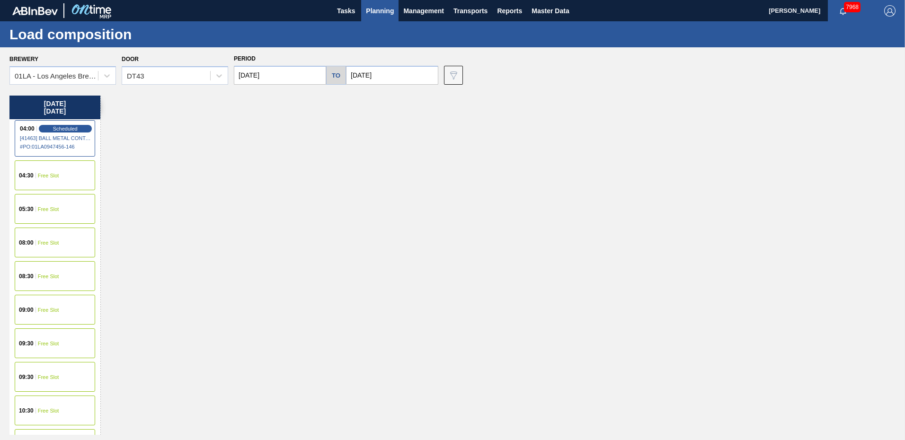
click at [49, 313] on div "09:00 Free Slot" at bounding box center [55, 310] width 80 height 30
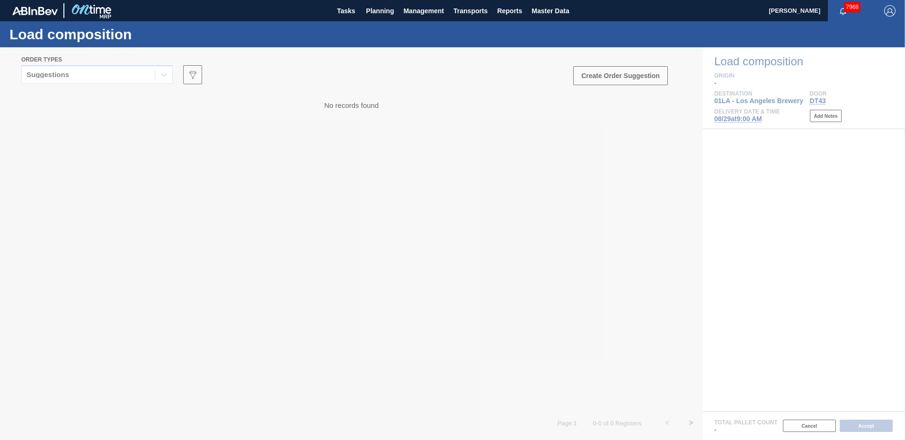
click at [166, 73] on div at bounding box center [452, 243] width 905 height 393
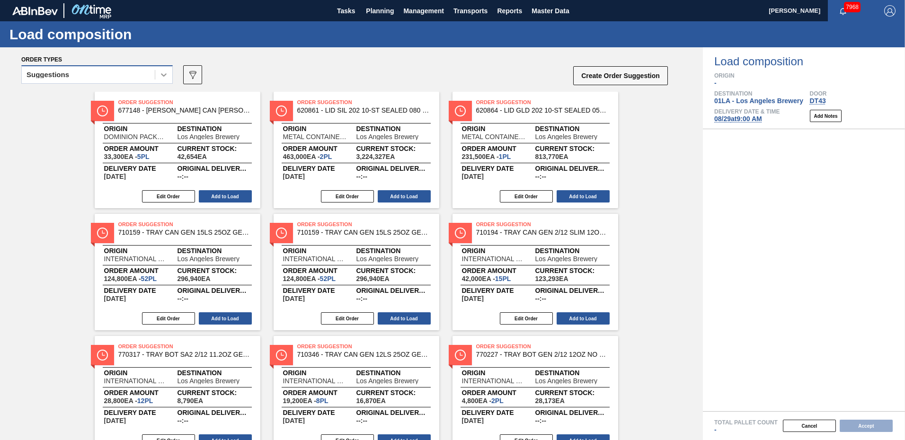
click at [169, 76] on div at bounding box center [163, 74] width 17 height 17
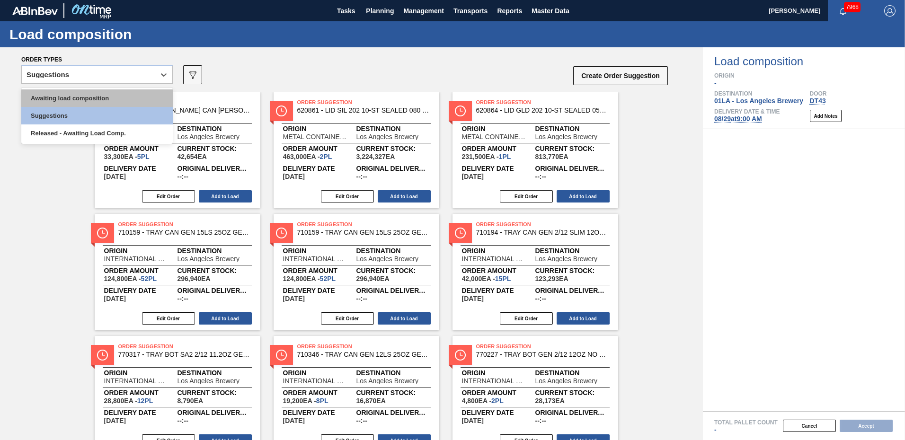
click at [111, 97] on div "Awaiting load composition" at bounding box center [96, 98] width 151 height 18
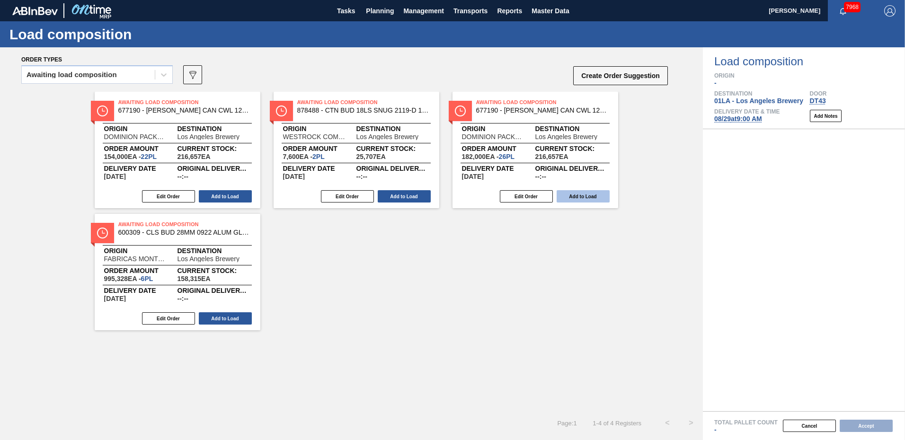
click at [588, 196] on button "Add to Load" at bounding box center [583, 196] width 53 height 12
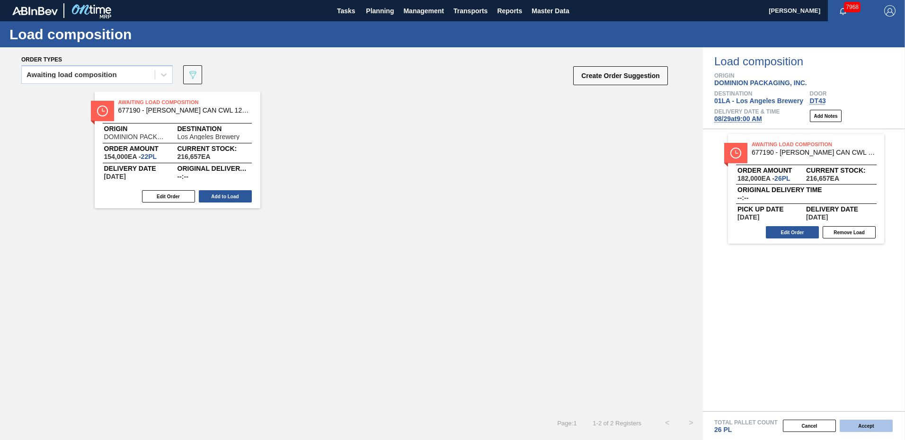
click at [860, 424] on button "Accept" at bounding box center [866, 426] width 53 height 12
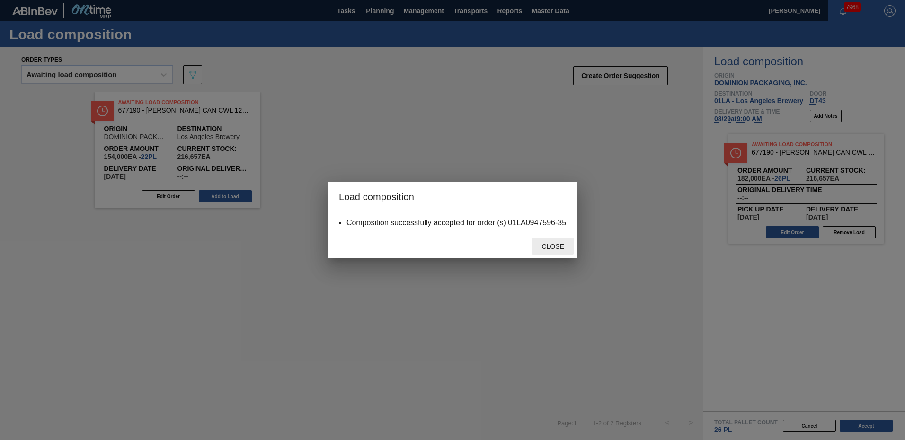
click at [549, 248] on span "Close" at bounding box center [552, 247] width 37 height 8
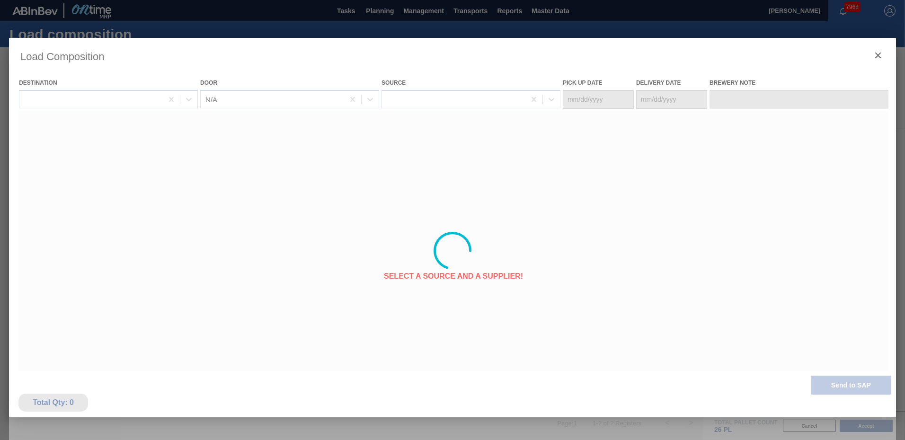
type Date "[DATE]"
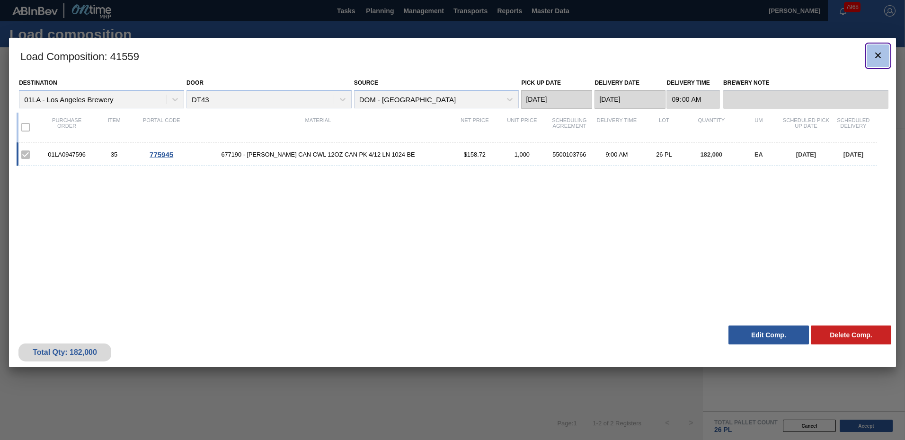
click at [877, 53] on icon "botão de ícone" at bounding box center [878, 55] width 11 height 11
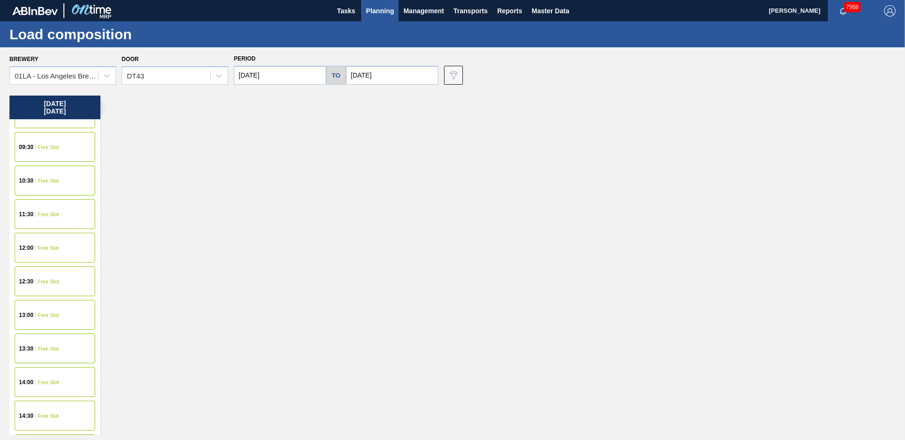
scroll to position [331, 0]
